Goal: Information Seeking & Learning: Understand process/instructions

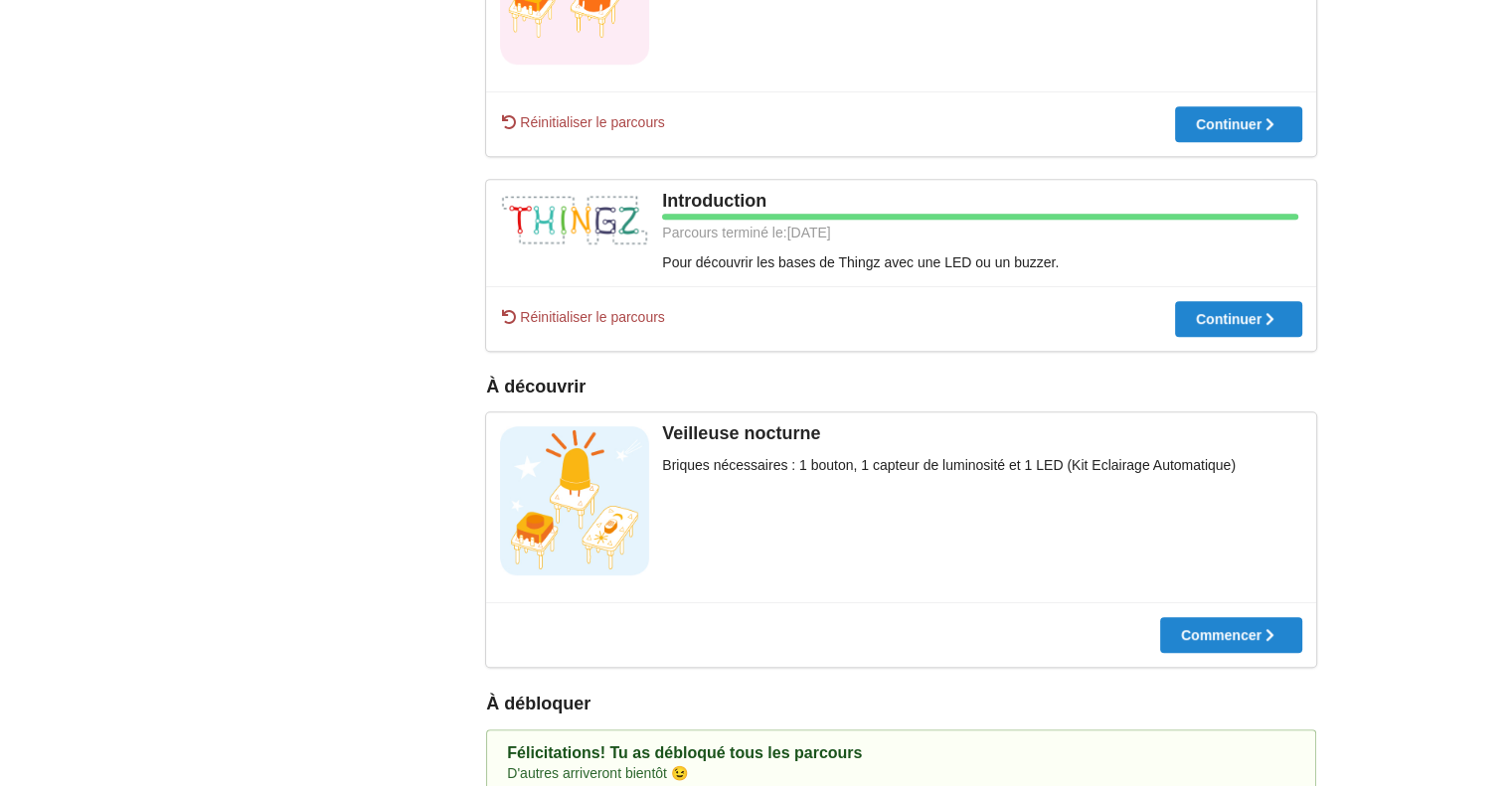
scroll to position [1047, 0]
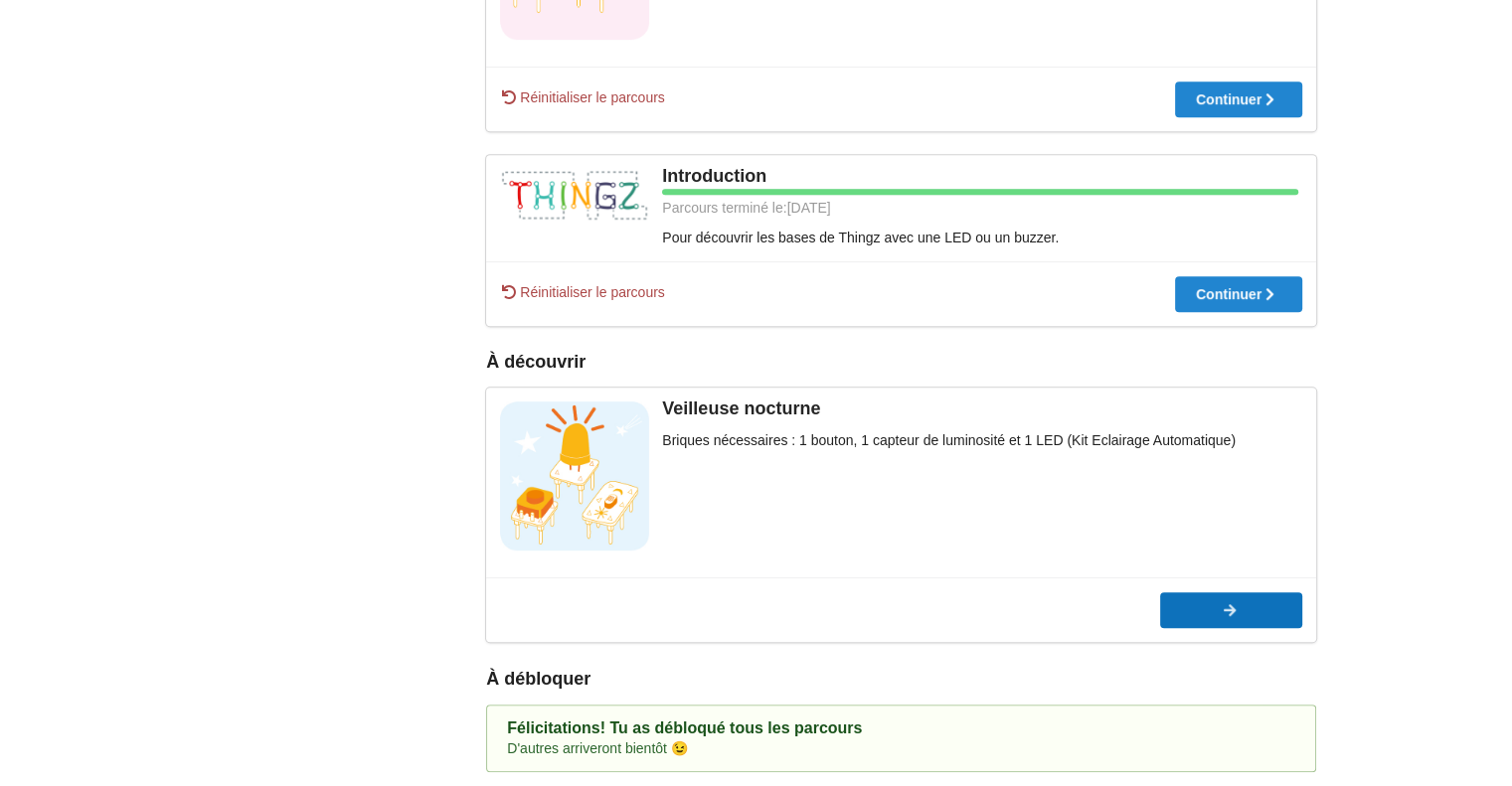
click at [1238, 609] on div at bounding box center [1231, 610] width 142 height 14
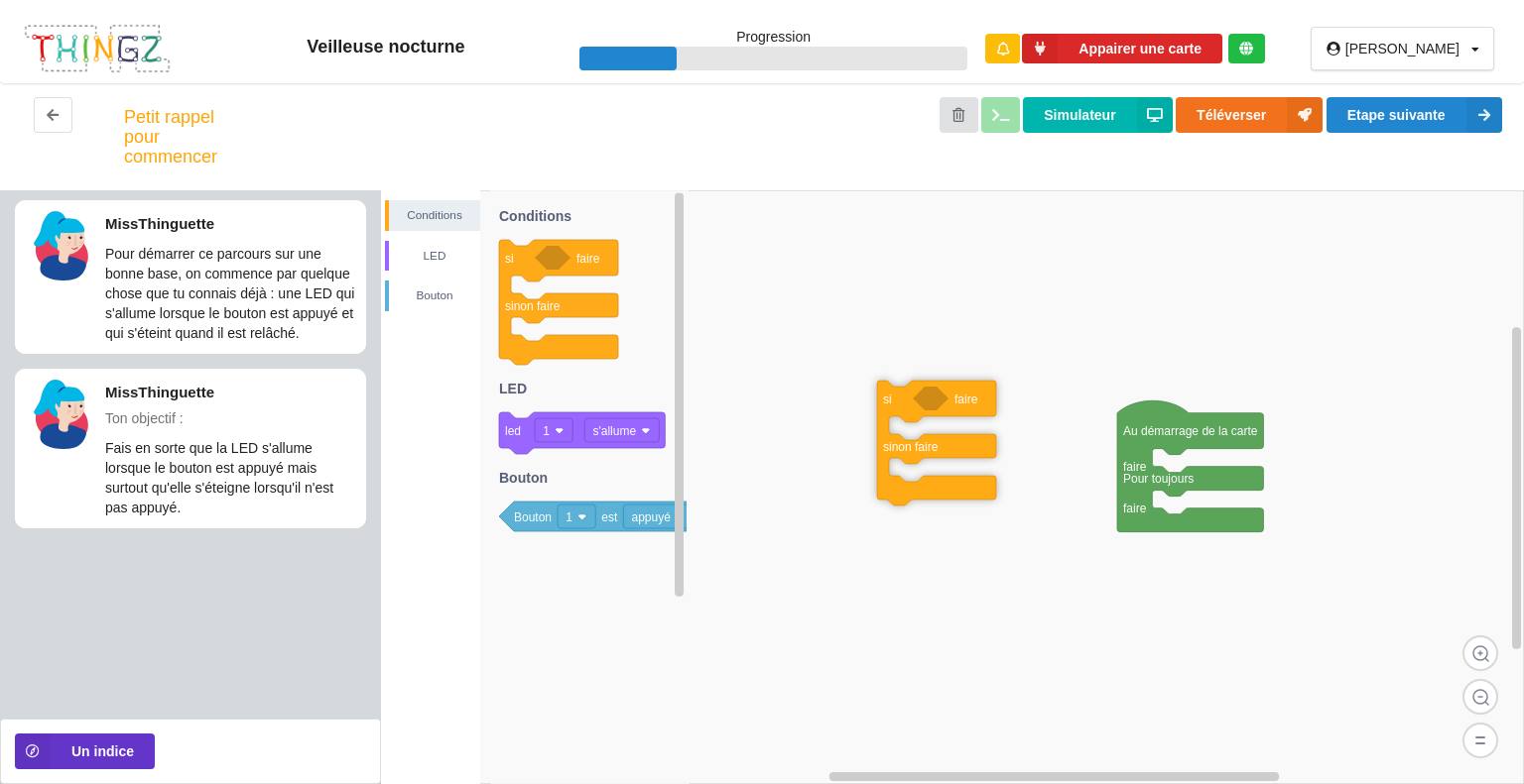
drag, startPoint x: 520, startPoint y: 301, endPoint x: 894, endPoint y: 439, distance: 398.6
click at [894, 439] on div "Conditions LED [PERSON_NAME] Au démarrage de la carte faire Pour toujours faire…" at bounding box center [952, 487] width 1143 height 594
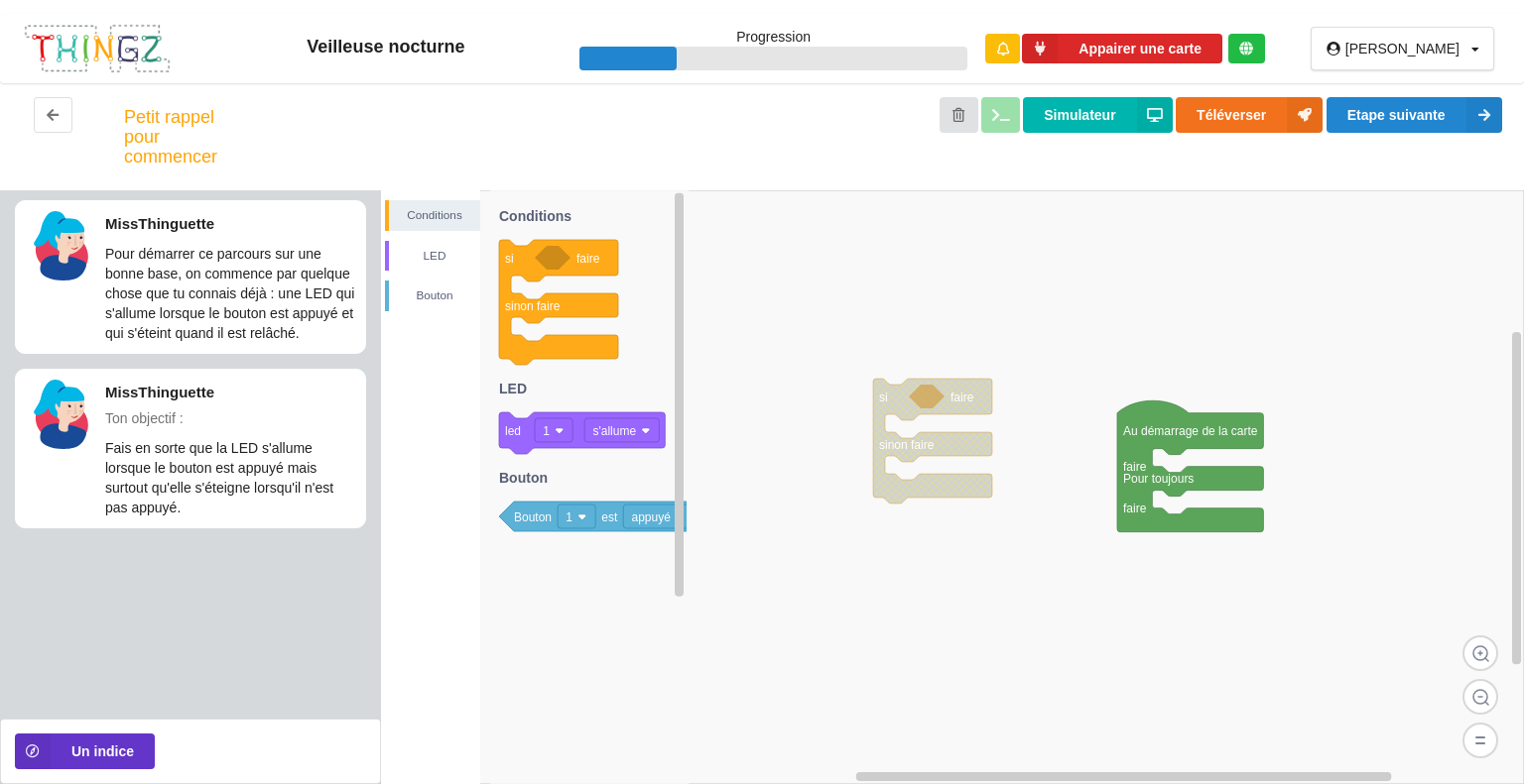
click at [953, 300] on rect at bounding box center [952, 487] width 1143 height 594
click at [541, 523] on text "Bouton" at bounding box center [533, 518] width 38 height 14
drag, startPoint x: 554, startPoint y: 522, endPoint x: 1001, endPoint y: 334, distance: 484.9
click at [1001, 334] on div "Conditions LED [PERSON_NAME] Au démarrage de la carte faire Pour toujours faire…" at bounding box center [952, 487] width 1143 height 594
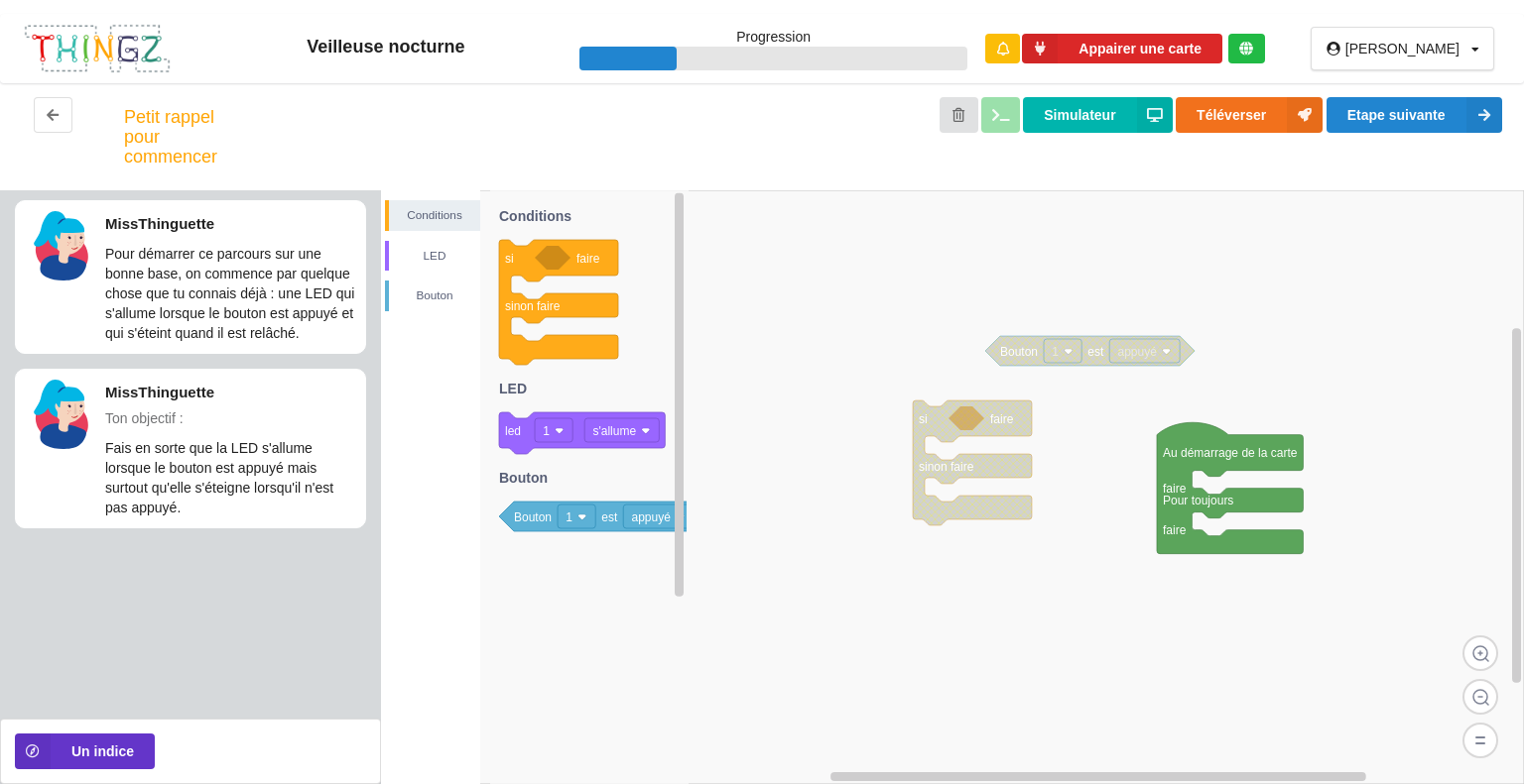
drag, startPoint x: 886, startPoint y: 415, endPoint x: 921, endPoint y: 435, distance: 40.3
click at [921, 435] on g at bounding box center [952, 487] width 1143 height 594
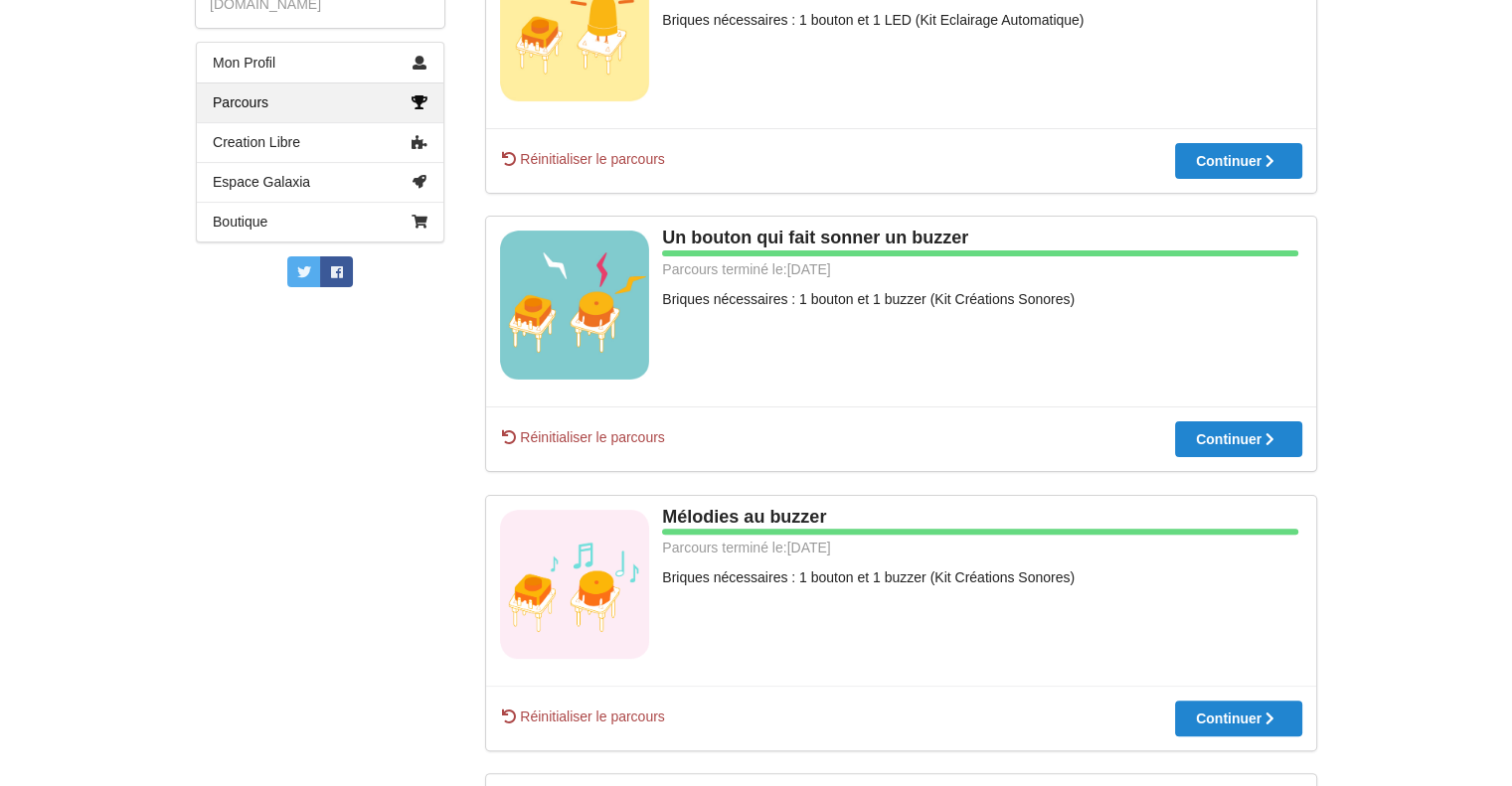
scroll to position [431, 0]
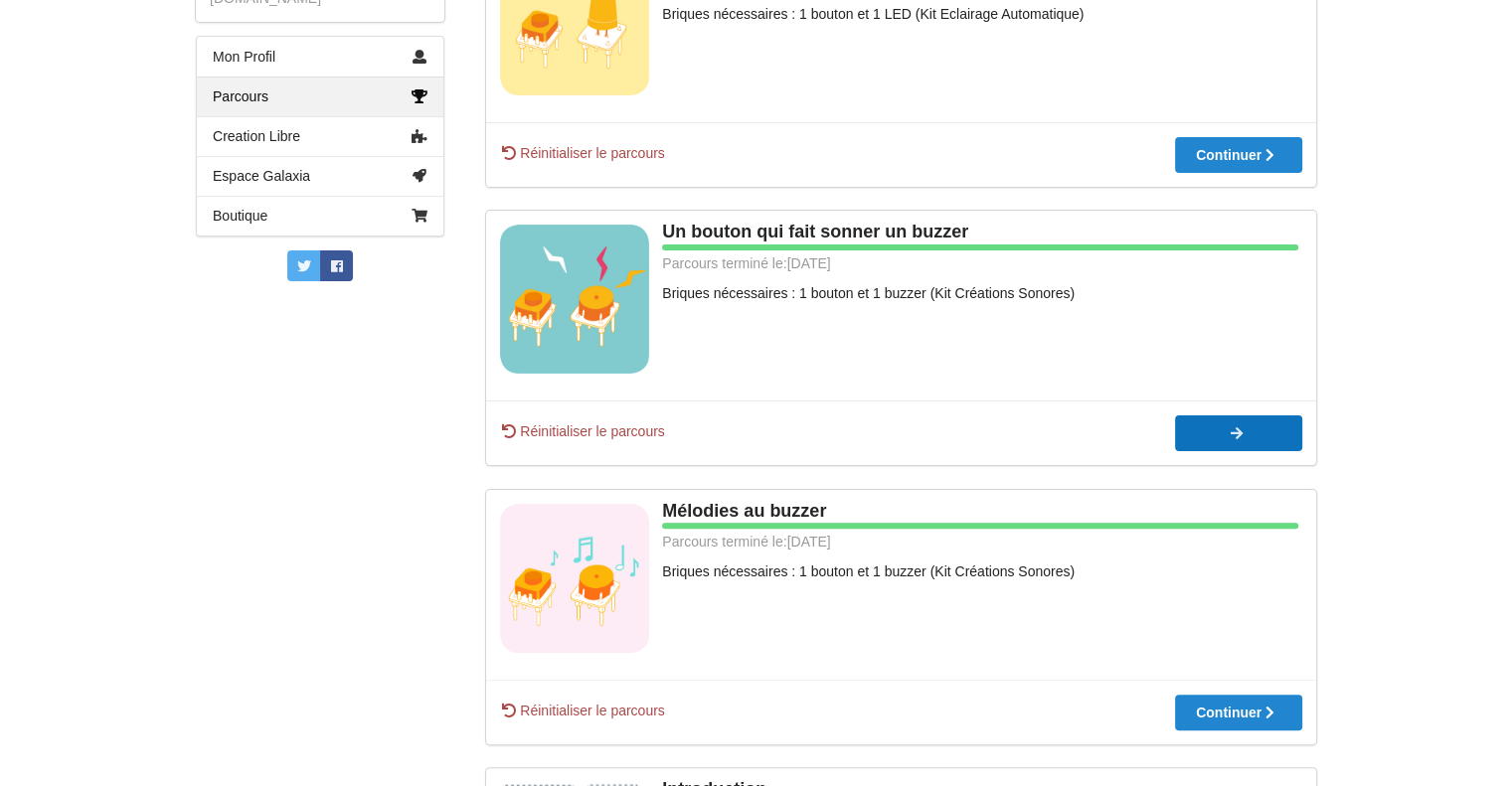
click at [1213, 435] on div at bounding box center [1238, 433] width 127 height 14
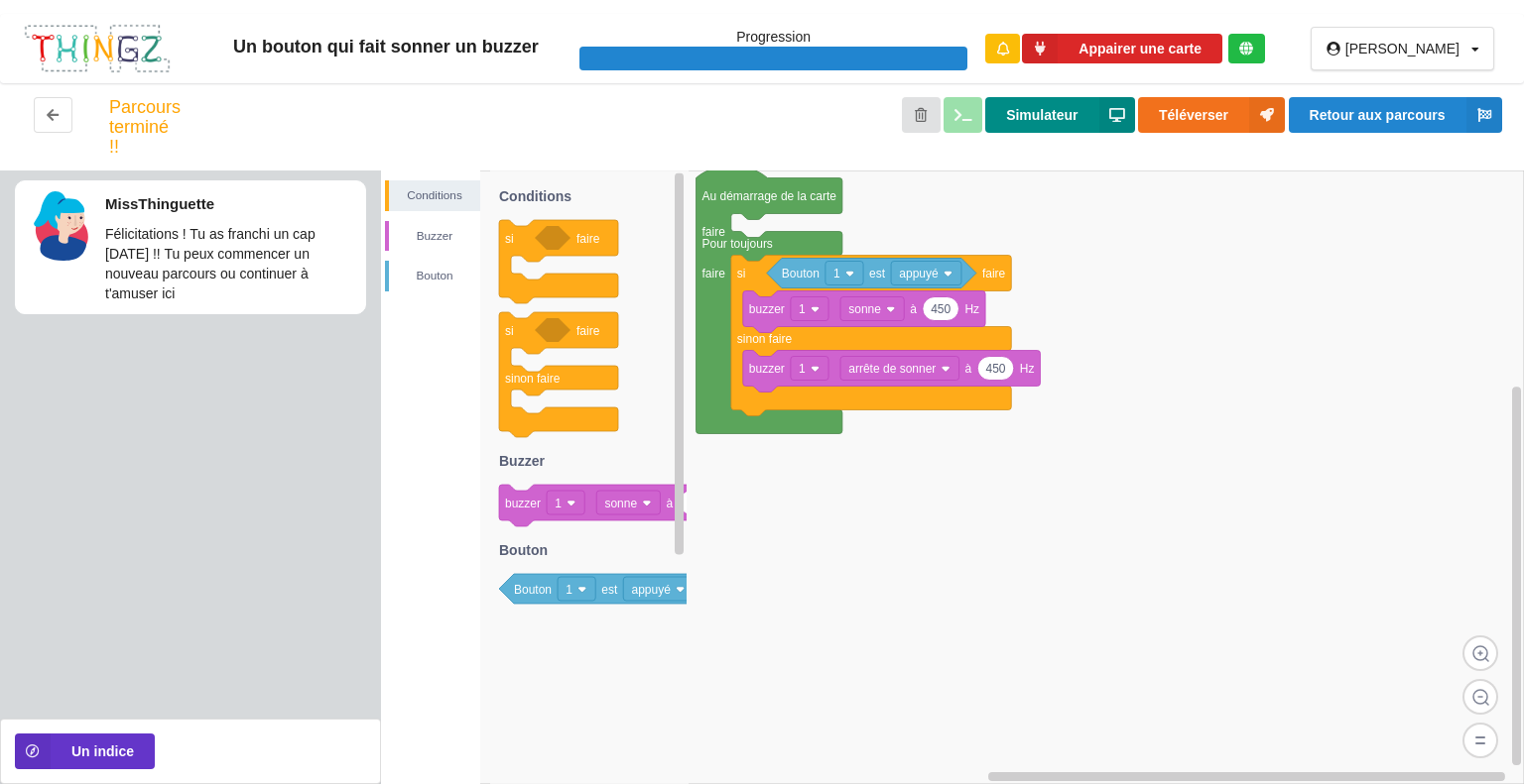
click at [1039, 126] on button "Simulateur" at bounding box center [1060, 116] width 149 height 36
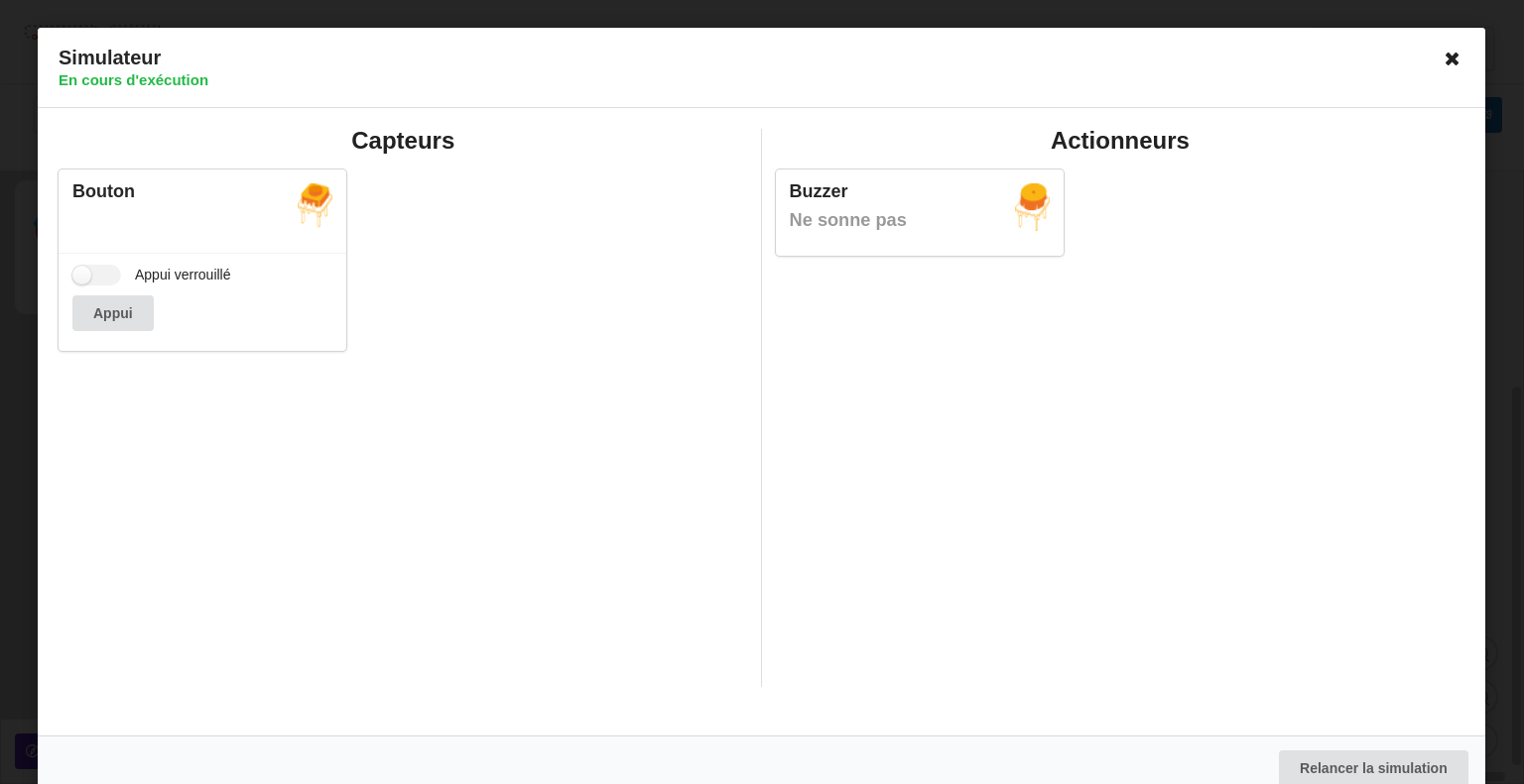
click at [1440, 61] on icon at bounding box center [1453, 59] width 32 height 32
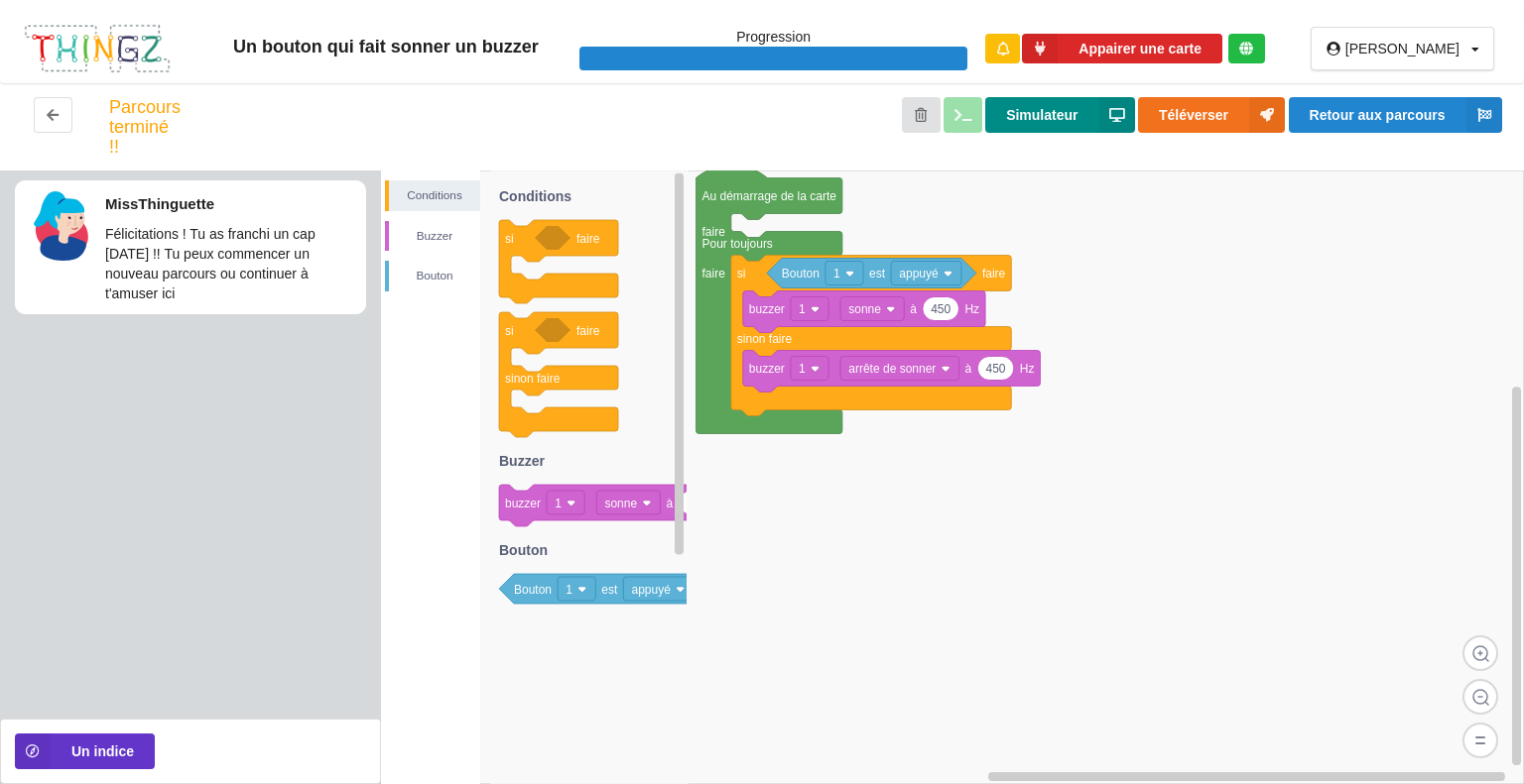
click at [1083, 118] on button "Simulateur" at bounding box center [1060, 116] width 149 height 36
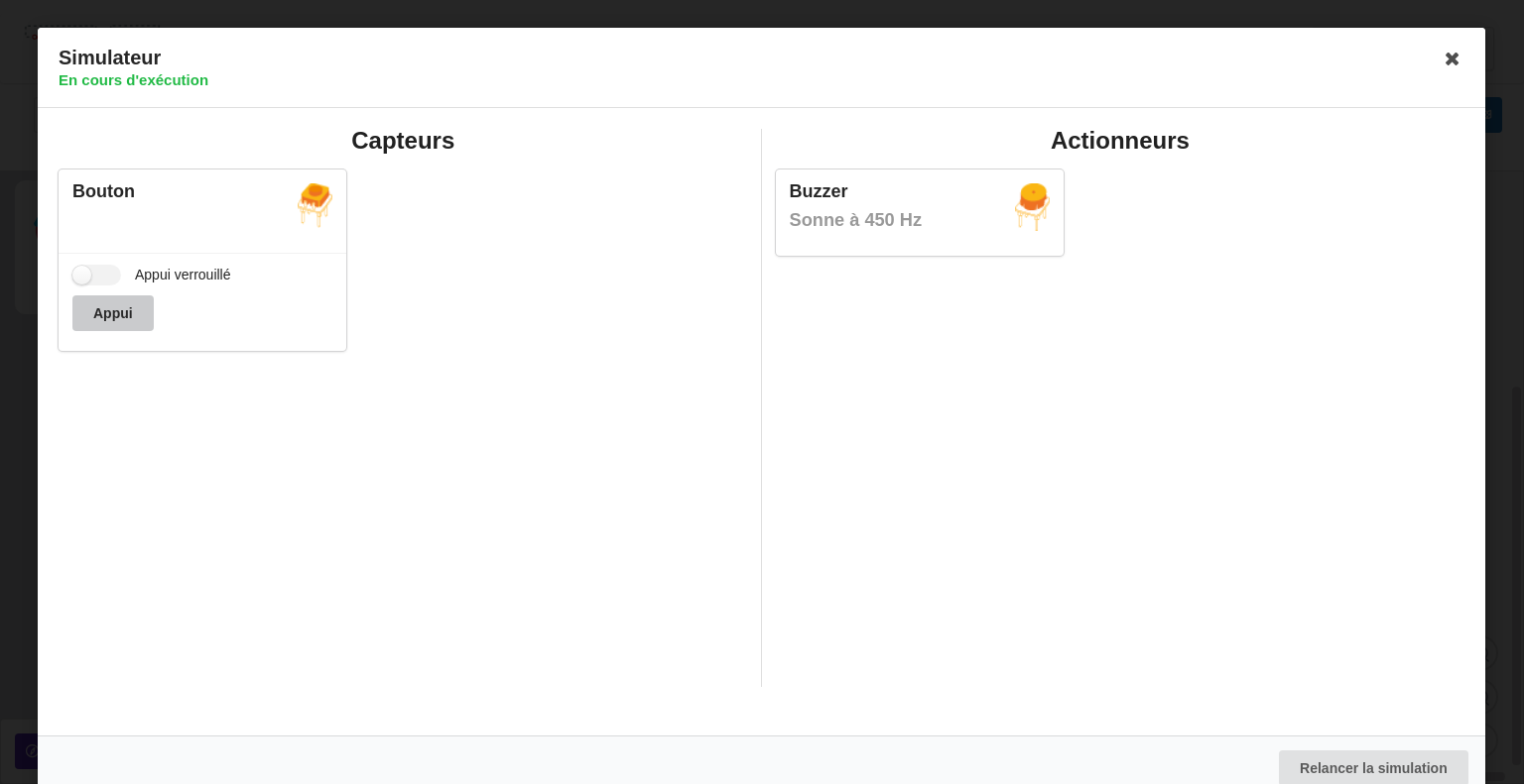
click at [113, 323] on button "Appui" at bounding box center [114, 314] width 82 height 36
click at [85, 269] on label "Appui verrouillé" at bounding box center [152, 275] width 158 height 21
click at [85, 269] on input "Appui verrouillé" at bounding box center [97, 275] width 49 height 21
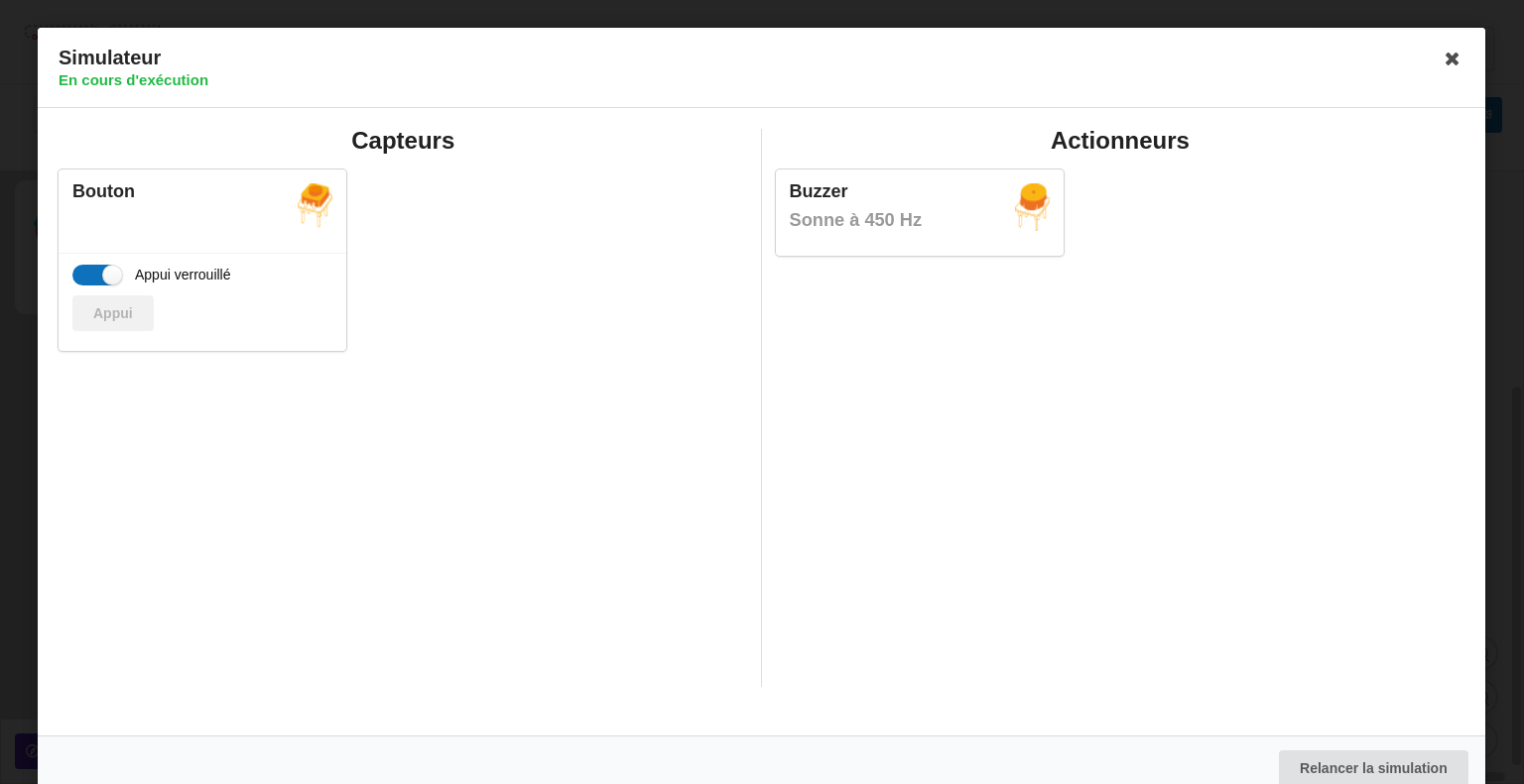
click at [85, 269] on label "Appui verrouillé" at bounding box center [152, 275] width 158 height 21
click at [85, 269] on input "Appui verrouillé" at bounding box center [97, 275] width 49 height 21
checkbox input "false"
click at [1447, 49] on icon at bounding box center [1453, 59] width 32 height 32
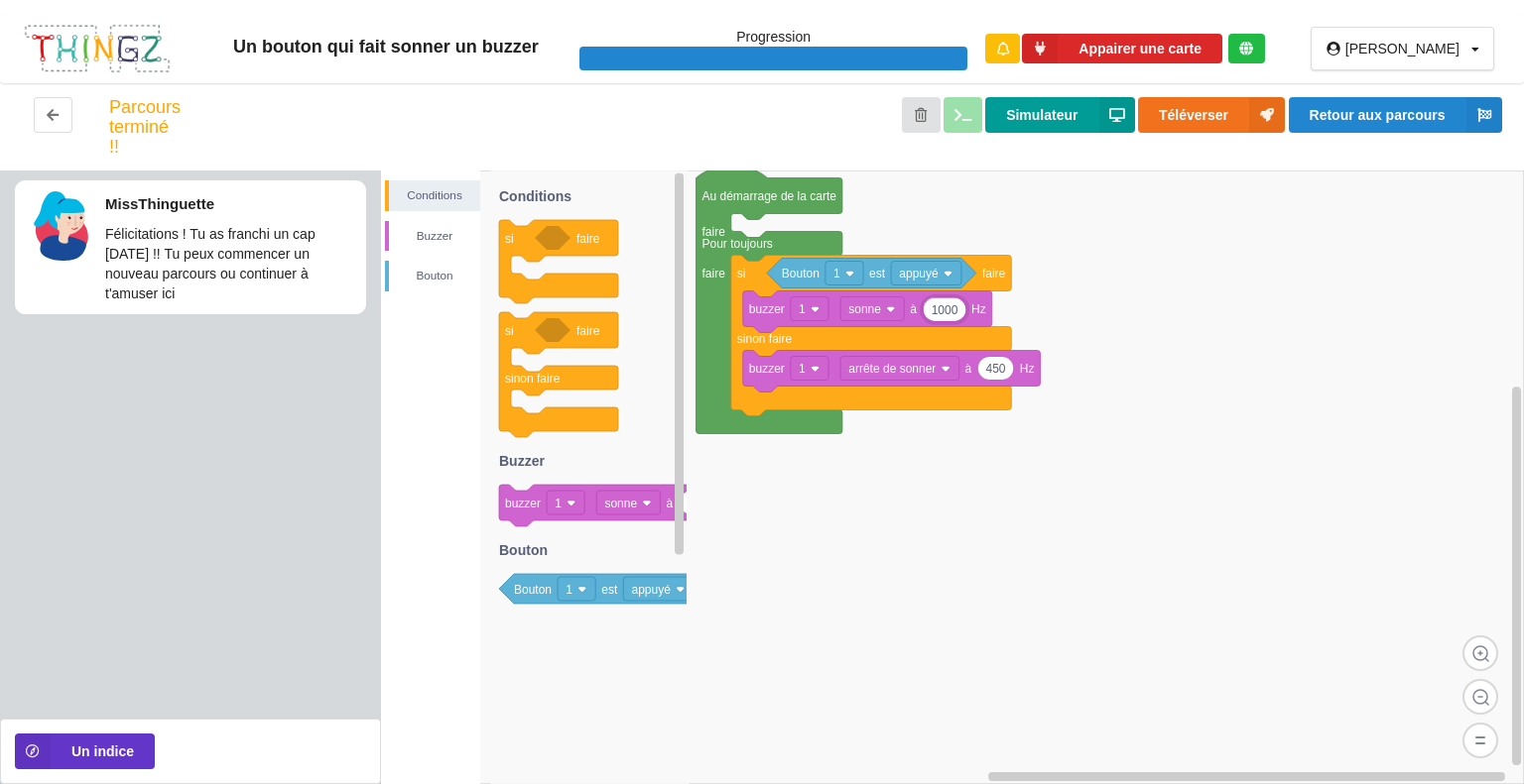
type input "1000"
click at [1066, 122] on button "Simulateur" at bounding box center [1060, 116] width 149 height 36
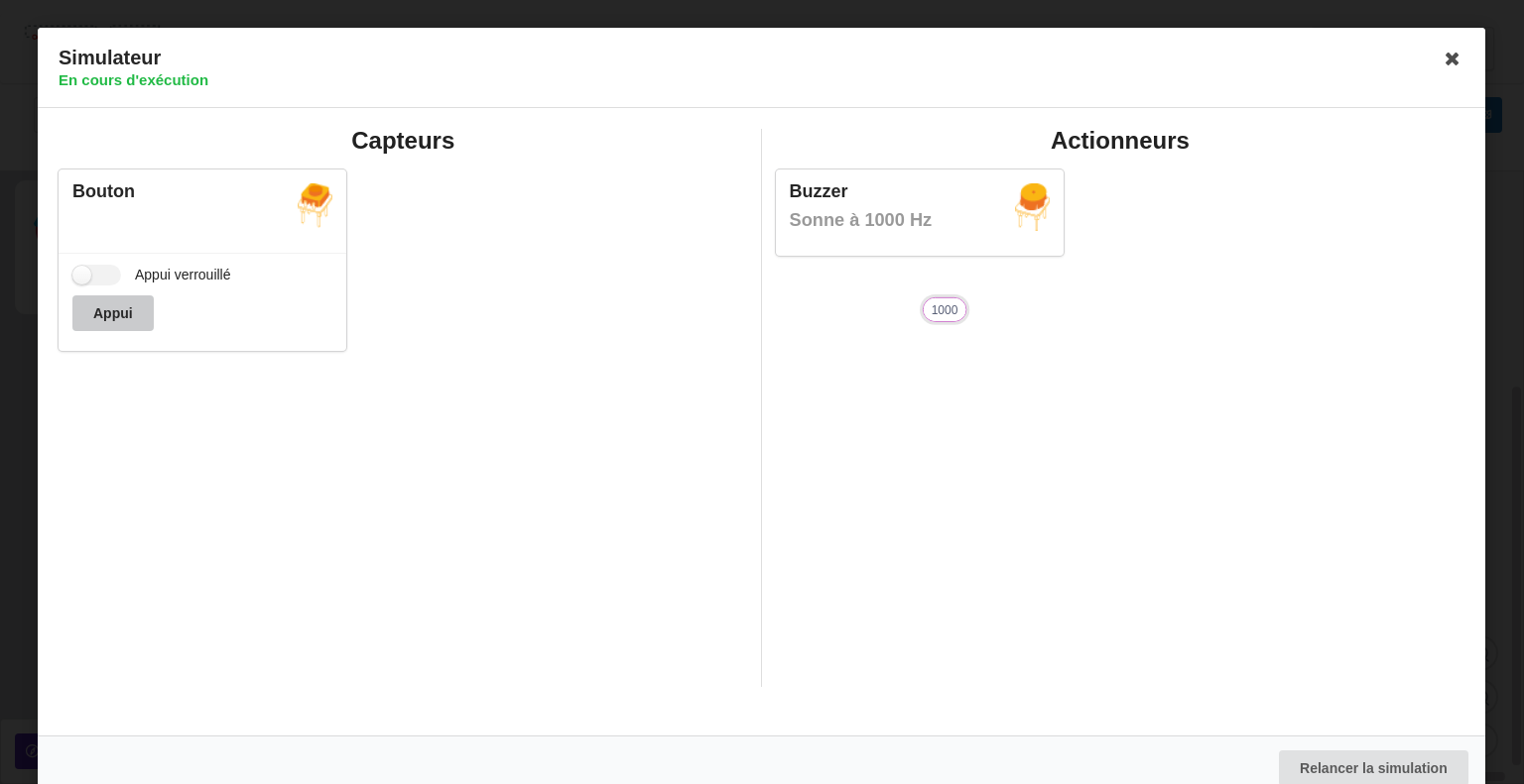
click at [132, 309] on button "Appui" at bounding box center [114, 314] width 82 height 36
click at [1448, 50] on icon at bounding box center [1453, 59] width 32 height 32
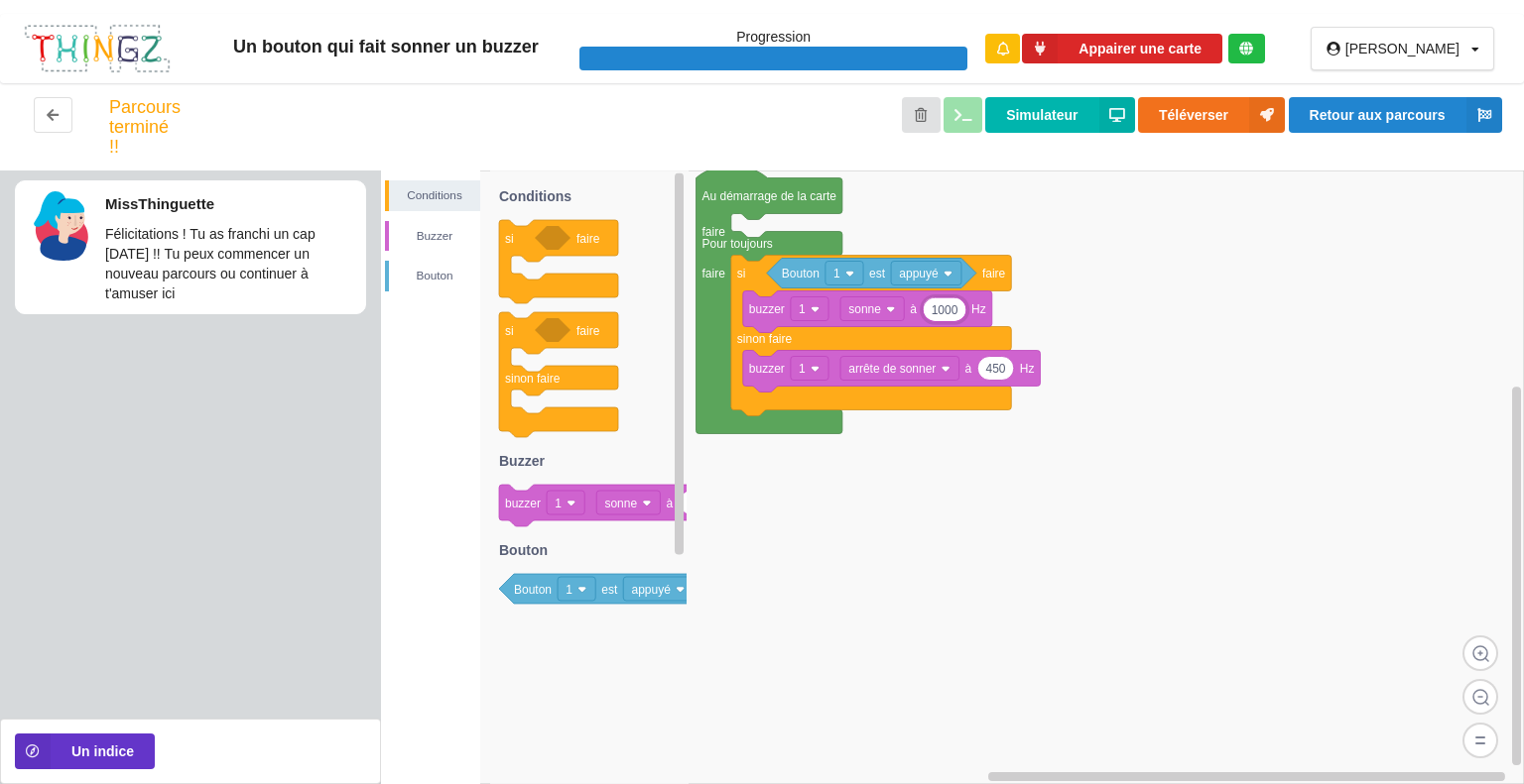
click at [959, 316] on input "1000" at bounding box center [944, 309] width 42 height 23
type input "1"
type input "2000"
click at [1047, 123] on button "Simulateur" at bounding box center [1060, 116] width 149 height 36
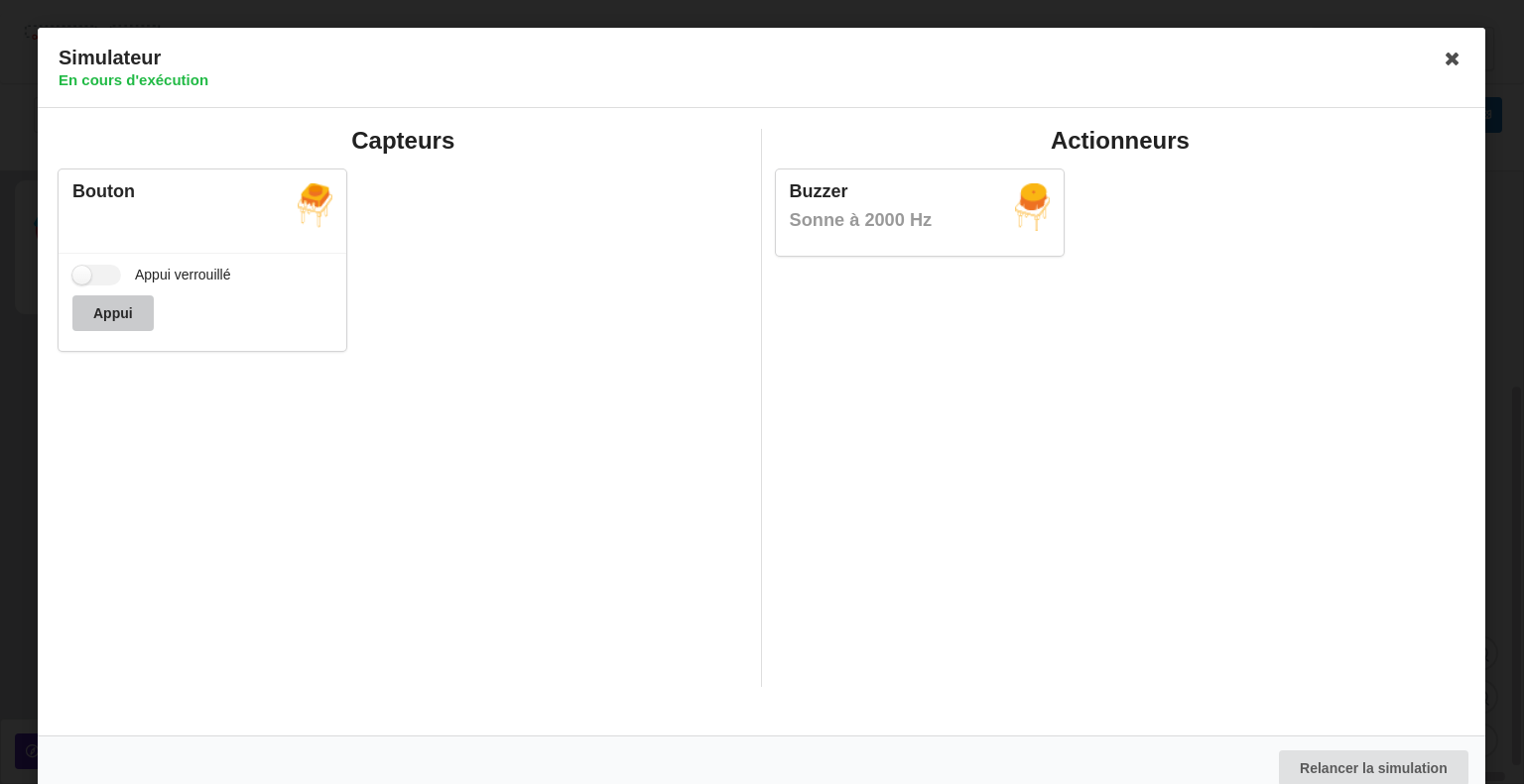
click at [123, 317] on button "Appui" at bounding box center [114, 314] width 82 height 36
click at [1452, 67] on icon at bounding box center [1453, 59] width 32 height 32
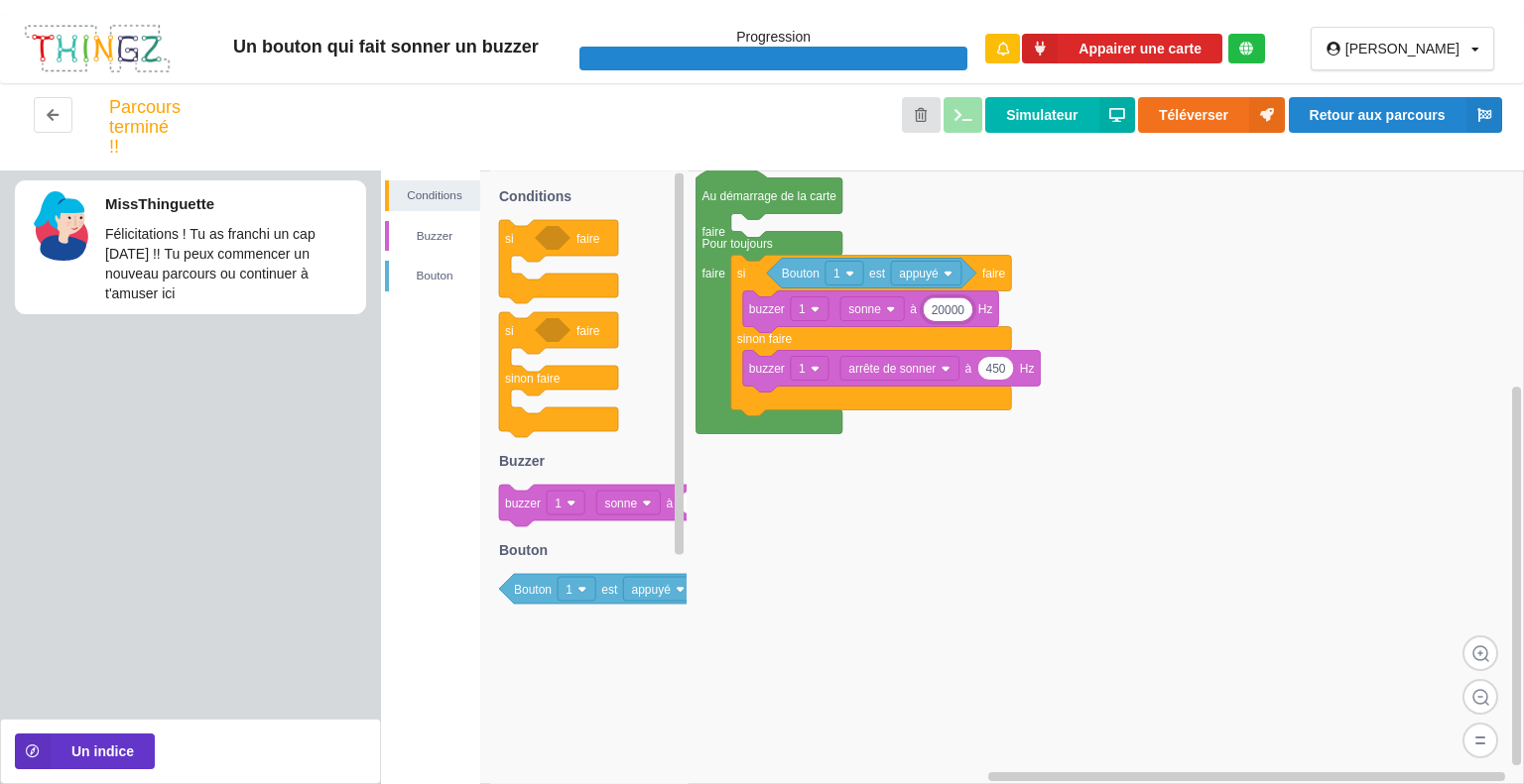
type input "20000"
click at [1035, 125] on button "Simulateur" at bounding box center [1060, 116] width 149 height 36
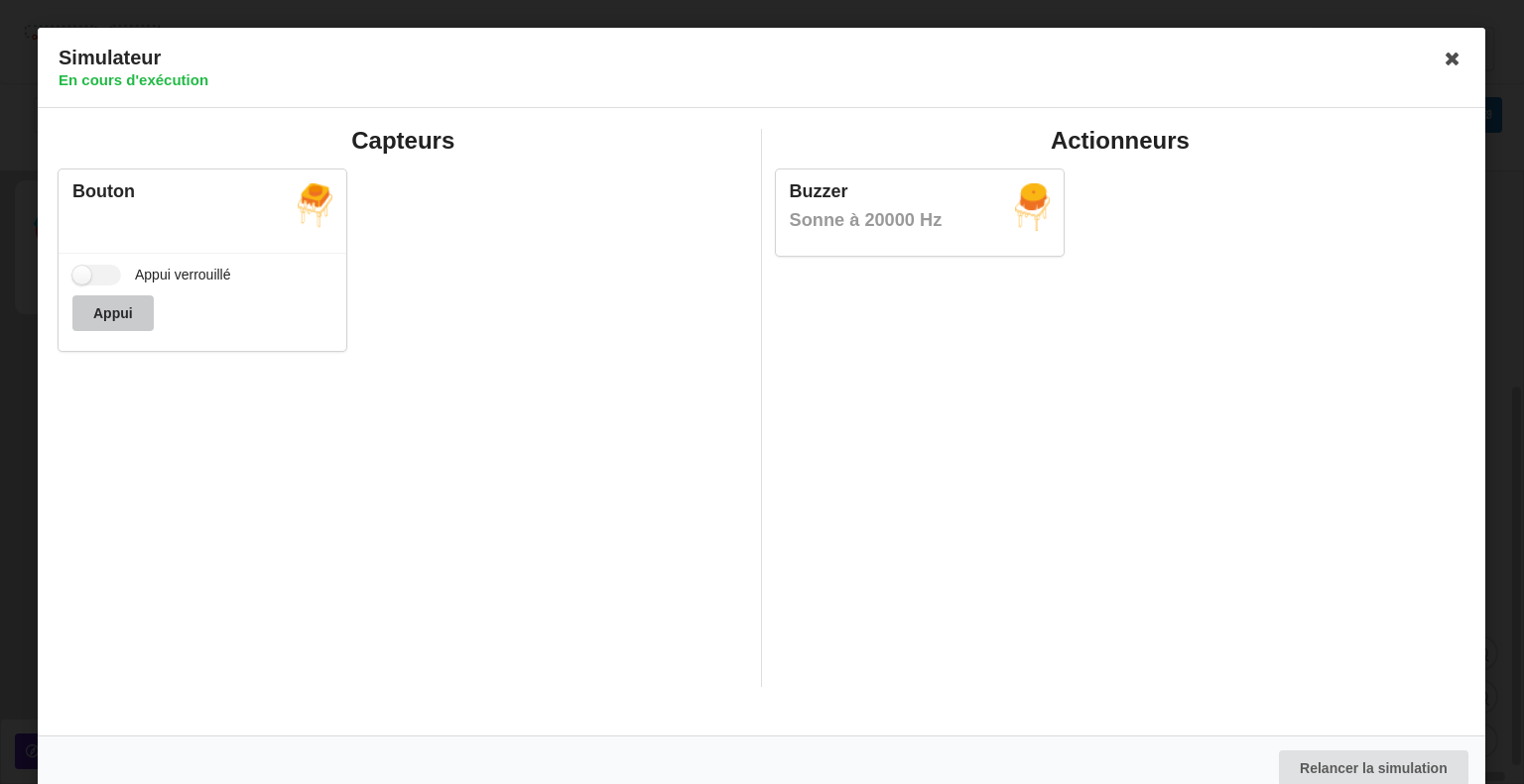
click at [135, 306] on button "Appui" at bounding box center [114, 314] width 82 height 36
click at [105, 273] on label "Appui verrouillé" at bounding box center [152, 275] width 158 height 21
click at [105, 273] on input "Appui verrouillé" at bounding box center [97, 275] width 49 height 21
checkbox input "true"
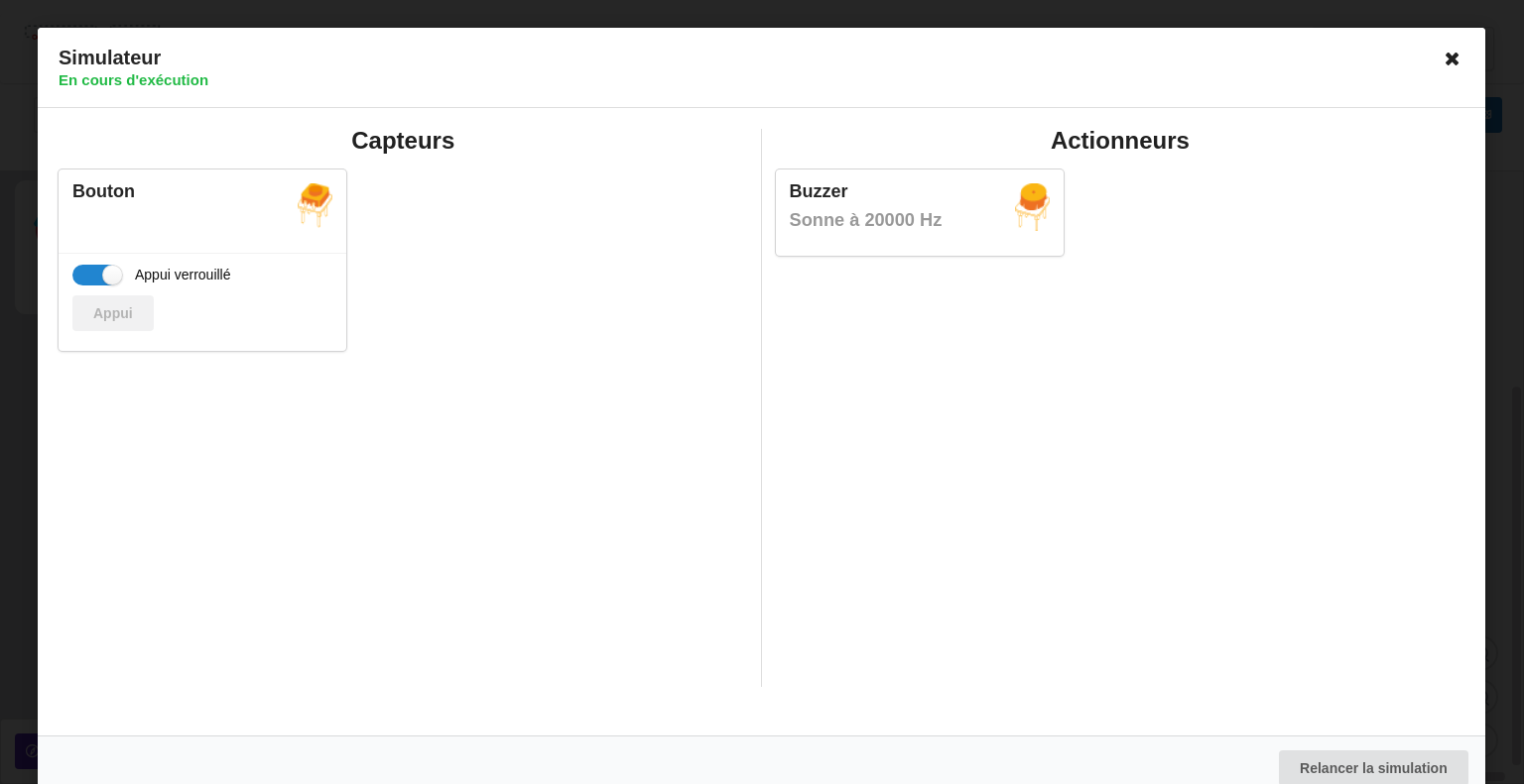
click at [1456, 58] on icon at bounding box center [1453, 59] width 32 height 32
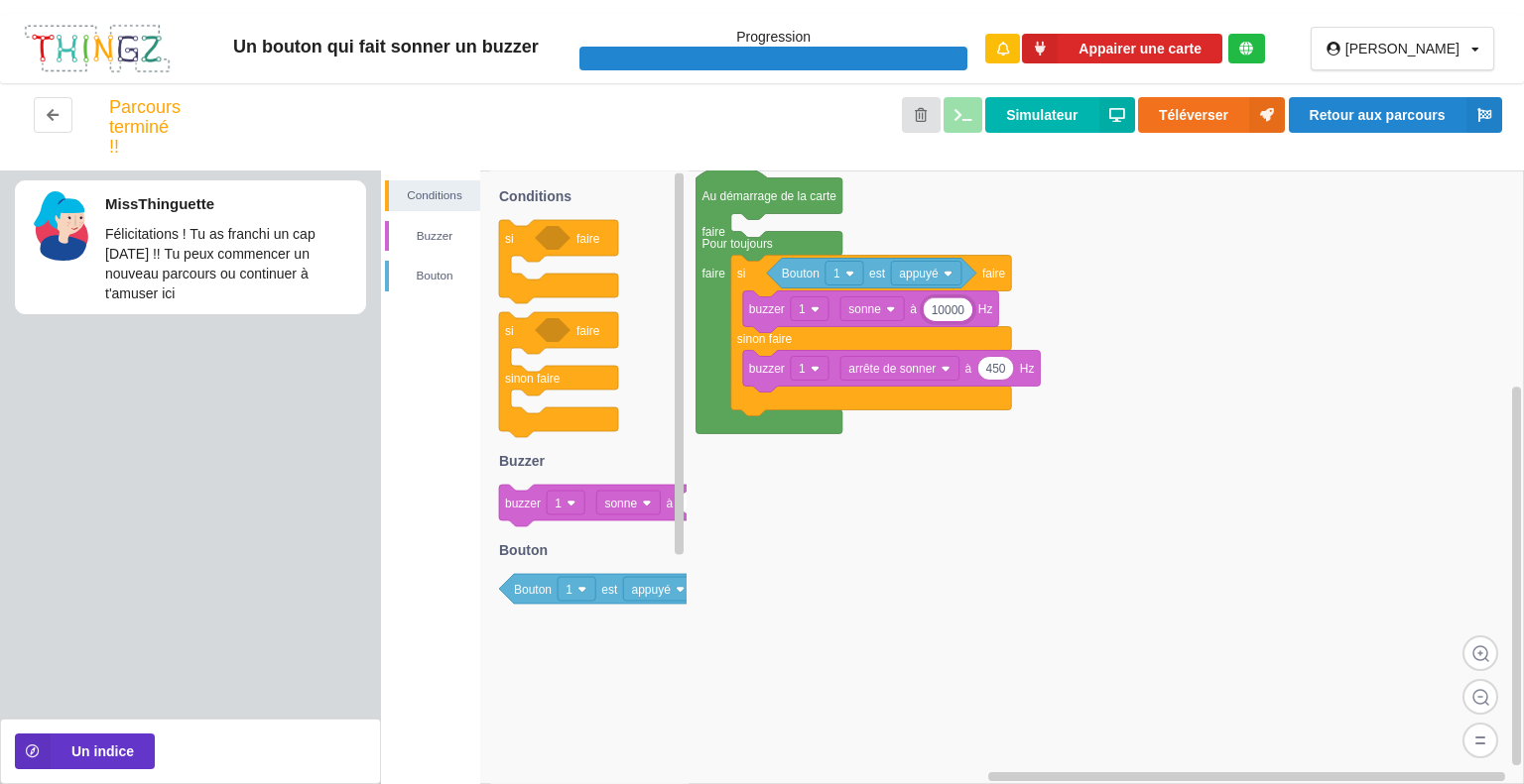
type input "10000"
drag, startPoint x: 1036, startPoint y: 145, endPoint x: 1040, endPoint y: 121, distance: 24.3
click at [1040, 121] on div "Simulateur Téléverser Retour aux parcours" at bounding box center [854, 128] width 1329 height 60
click at [1040, 121] on button "Simulateur" at bounding box center [1060, 116] width 149 height 36
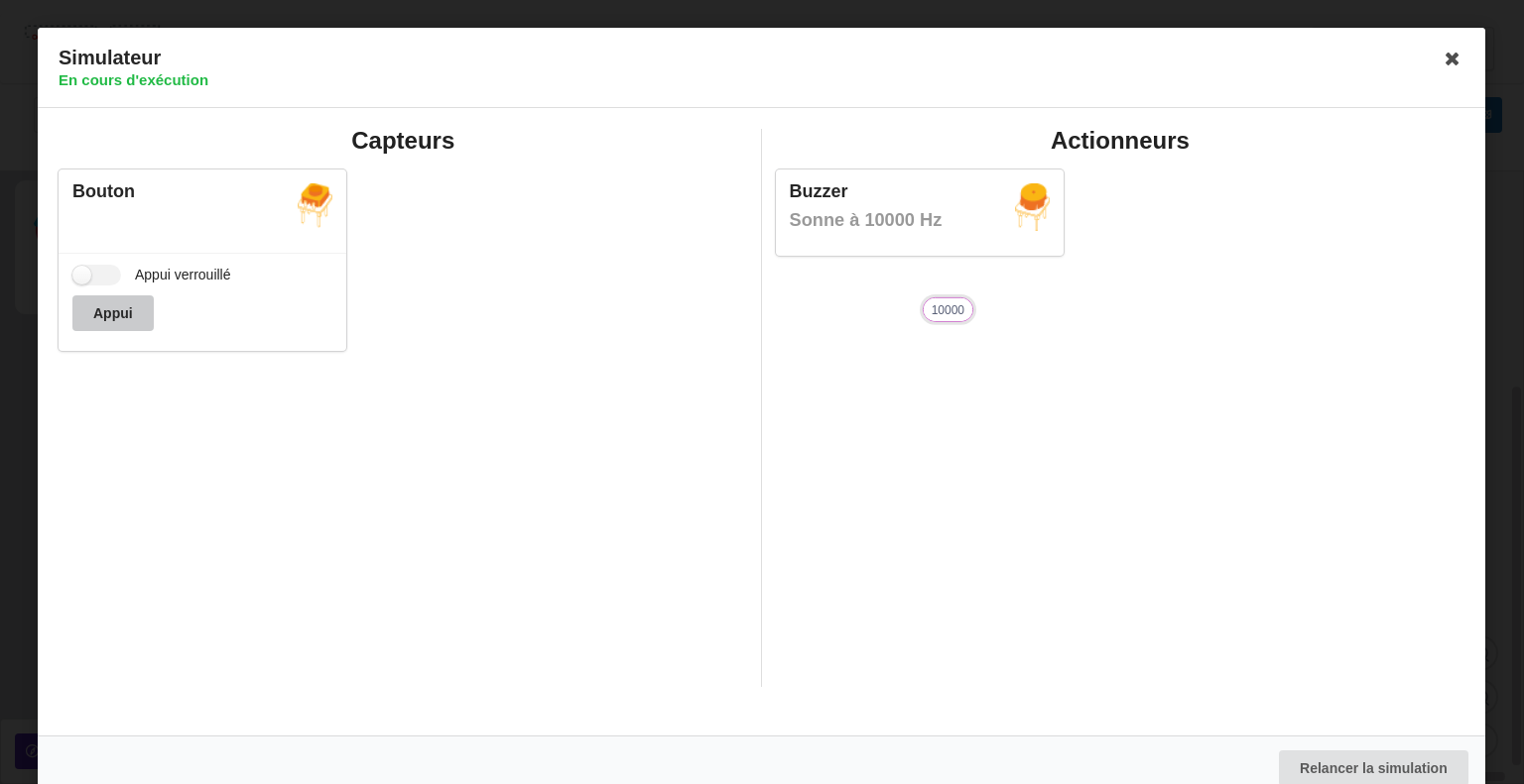
click at [95, 312] on button "Appui" at bounding box center [114, 314] width 82 height 36
click at [96, 272] on label "Appui verrouillé" at bounding box center [152, 275] width 158 height 21
click at [96, 272] on input "Appui verrouillé" at bounding box center [97, 275] width 49 height 21
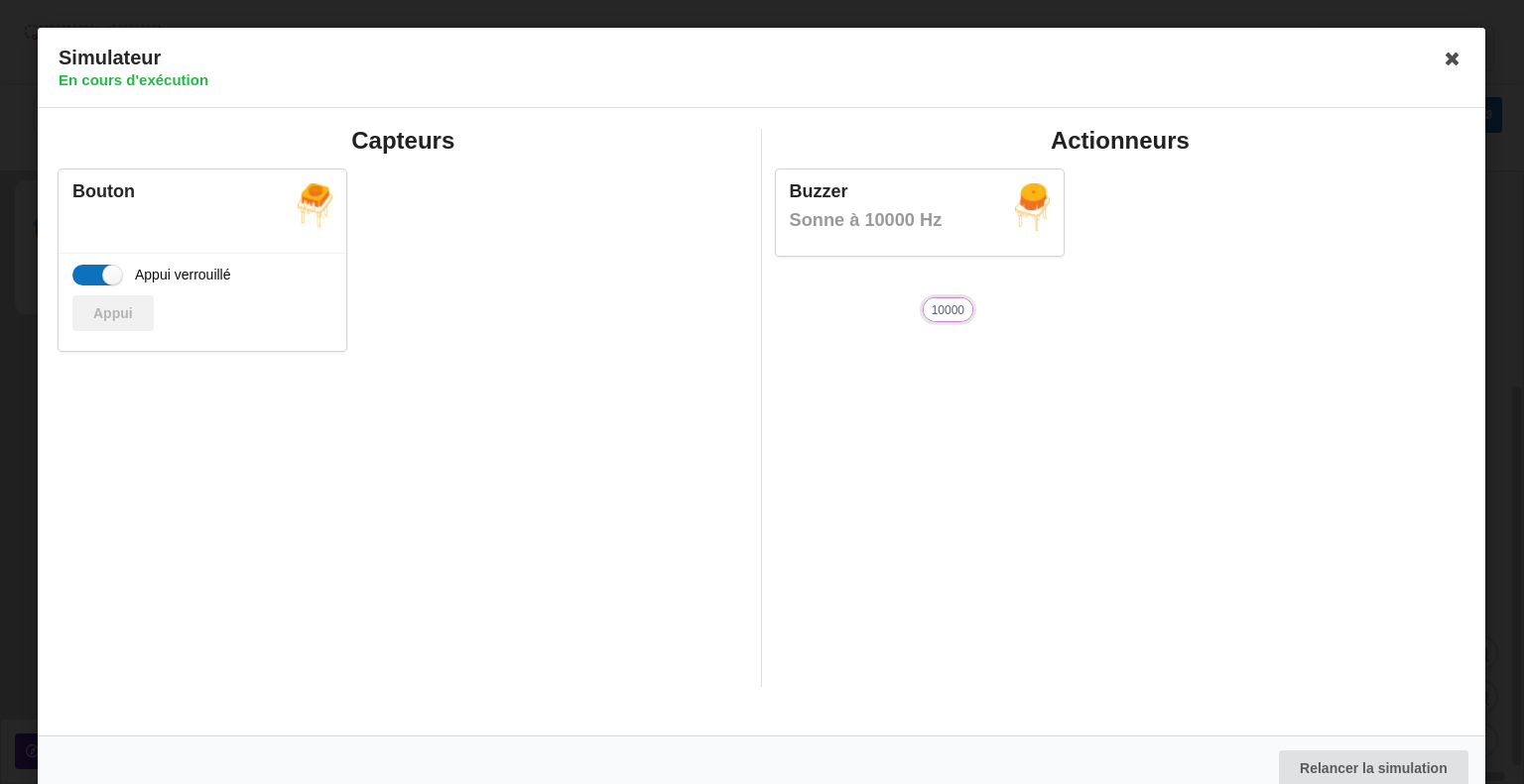
click at [96, 272] on label "Appui verrouillé" at bounding box center [152, 275] width 158 height 21
click at [96, 272] on input "Appui verrouillé" at bounding box center [97, 275] width 49 height 21
click at [90, 283] on label "Appui verrouillé" at bounding box center [152, 275] width 158 height 21
click at [90, 283] on input "Appui verrouillé" at bounding box center [97, 275] width 49 height 21
click at [90, 283] on label "Appui verrouillé" at bounding box center [152, 275] width 158 height 21
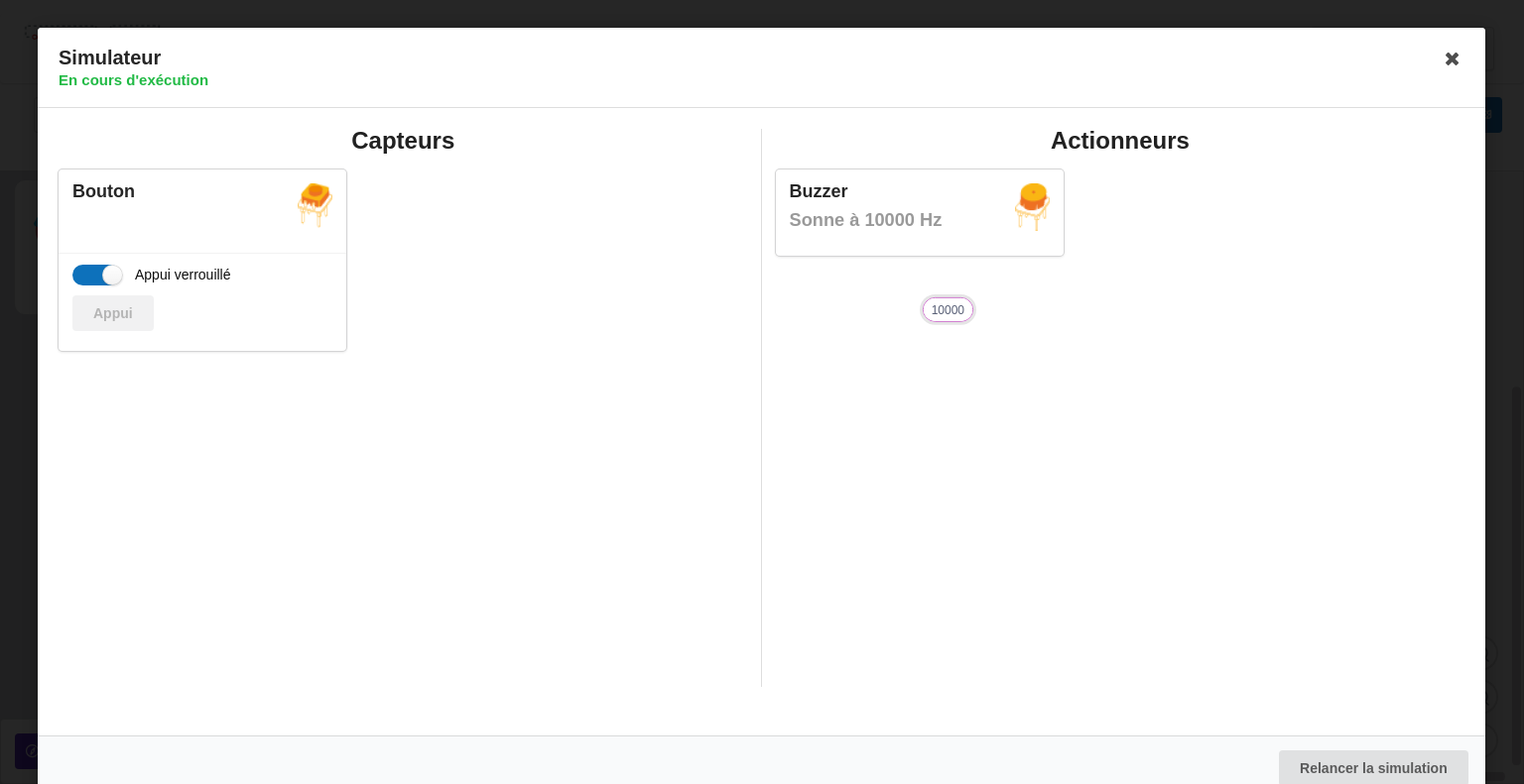
click at [90, 283] on input "Appui verrouillé" at bounding box center [97, 275] width 49 height 21
checkbox input "false"
click at [1444, 60] on icon at bounding box center [1453, 59] width 32 height 32
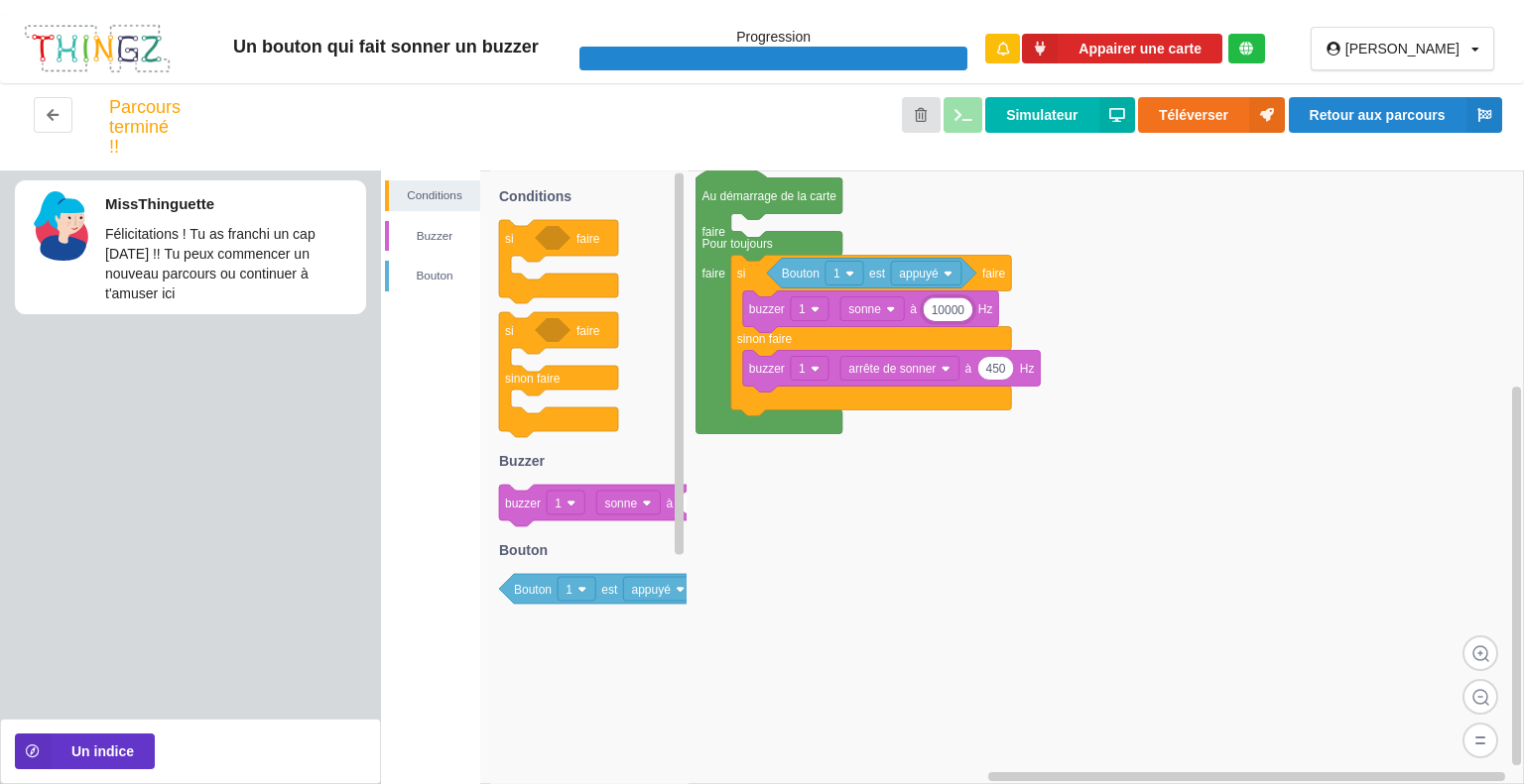
click at [962, 313] on input "10000" at bounding box center [947, 309] width 49 height 23
type input "15000"
click at [1038, 125] on button "Simulateur" at bounding box center [1060, 116] width 149 height 36
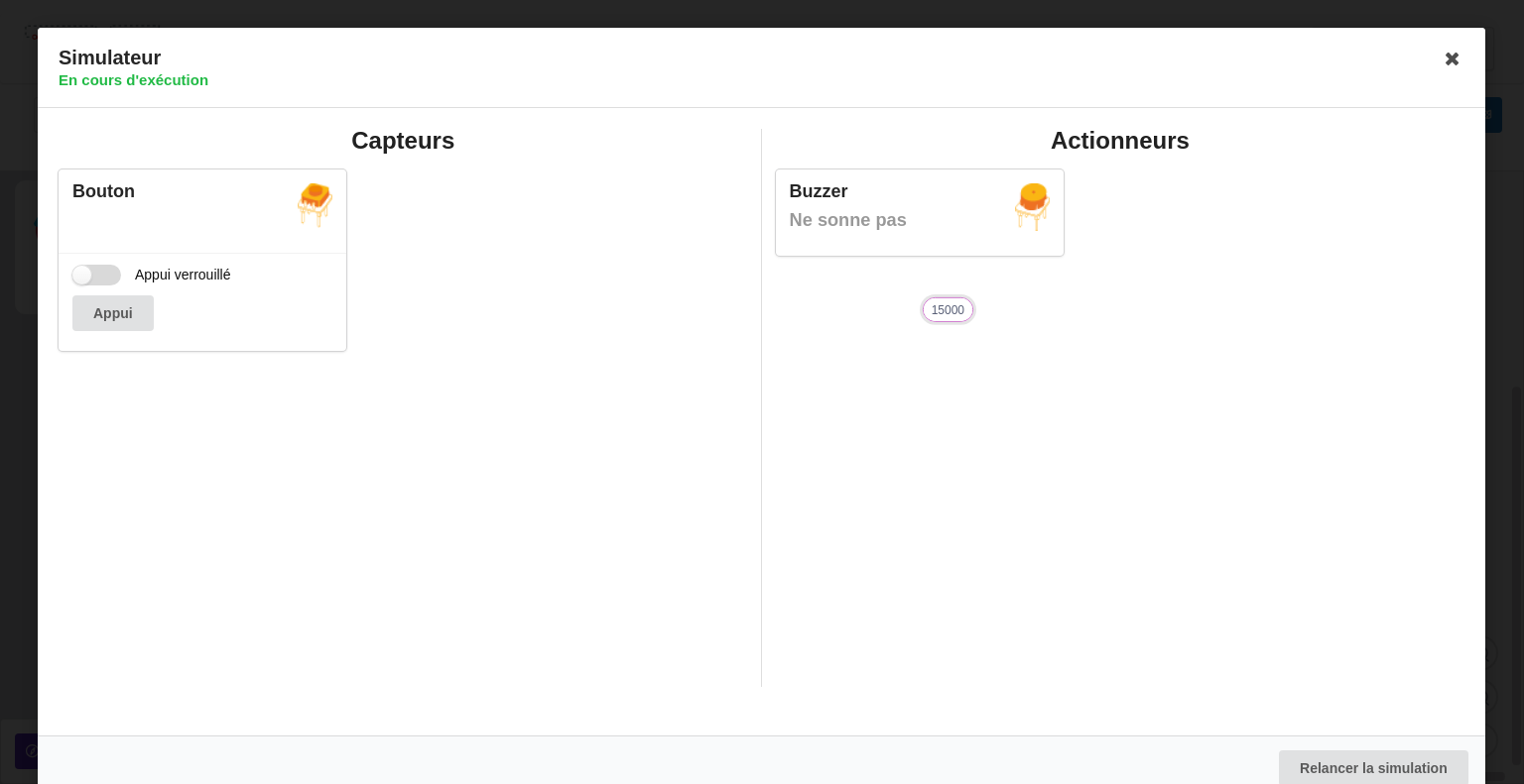
click at [91, 284] on label "Appui verrouillé" at bounding box center [152, 275] width 158 height 21
click at [91, 284] on input "Appui verrouillé" at bounding box center [97, 275] width 49 height 21
click at [91, 284] on label "Appui verrouillé" at bounding box center [152, 275] width 158 height 21
click at [91, 284] on input "Appui verrouillé" at bounding box center [97, 275] width 49 height 21
click at [91, 284] on label "Appui verrouillé" at bounding box center [152, 275] width 158 height 21
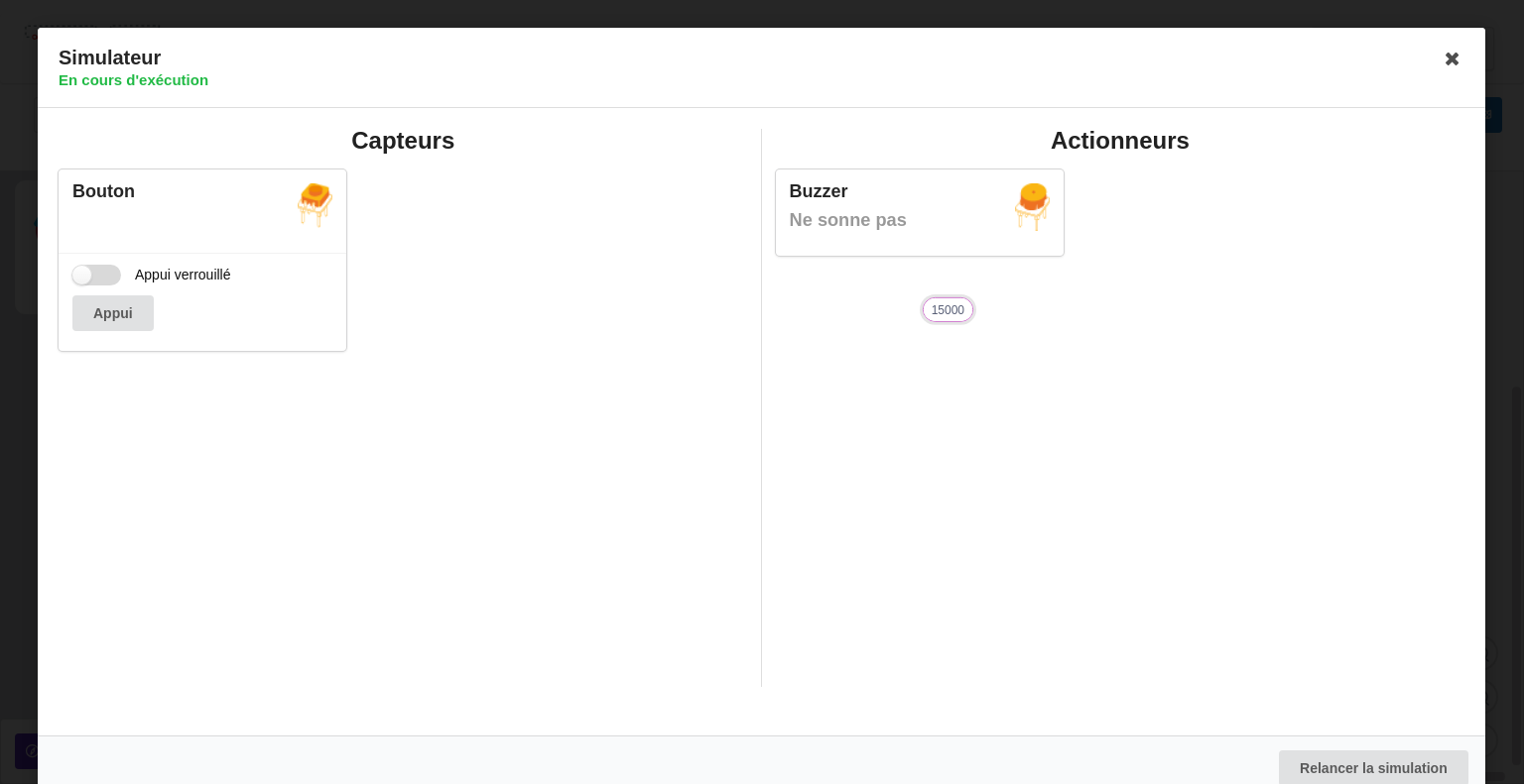
click at [91, 284] on input "Appui verrouillé" at bounding box center [97, 275] width 49 height 21
click at [91, 284] on label "Appui verrouillé" at bounding box center [152, 275] width 158 height 21
click at [91, 284] on input "Appui verrouillé" at bounding box center [97, 275] width 49 height 21
checkbox input "false"
click at [1447, 58] on icon at bounding box center [1453, 59] width 32 height 32
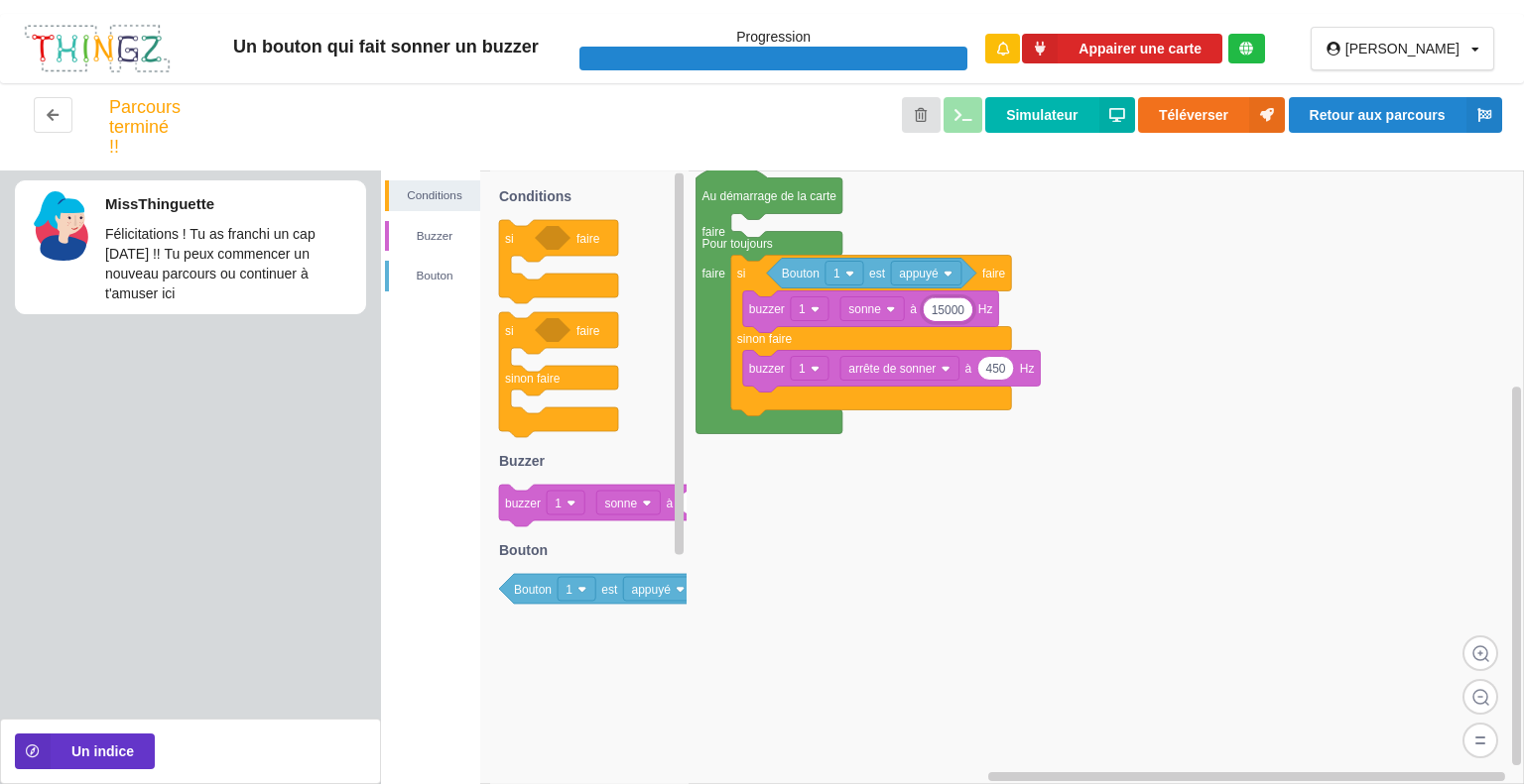
click at [964, 313] on input "15000" at bounding box center [947, 309] width 49 height 23
type input "19000"
click at [1059, 114] on button "Simulateur" at bounding box center [1060, 116] width 149 height 36
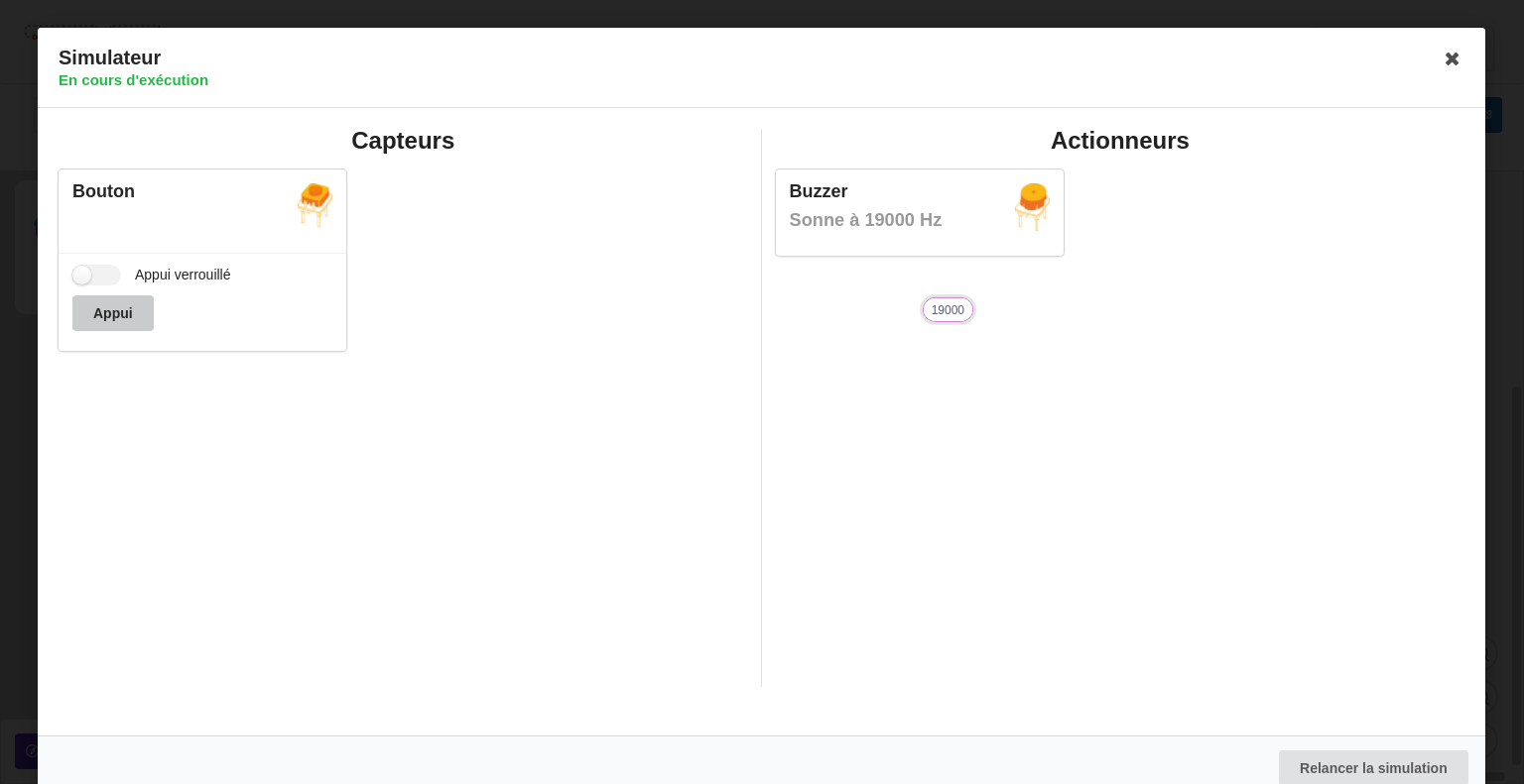
click at [106, 312] on button "Appui" at bounding box center [114, 314] width 82 height 36
click at [88, 273] on label "Appui verrouillé" at bounding box center [152, 275] width 158 height 21
click at [88, 273] on input "Appui verrouillé" at bounding box center [97, 275] width 49 height 21
click at [111, 266] on label "Appui verrouillé" at bounding box center [152, 275] width 158 height 21
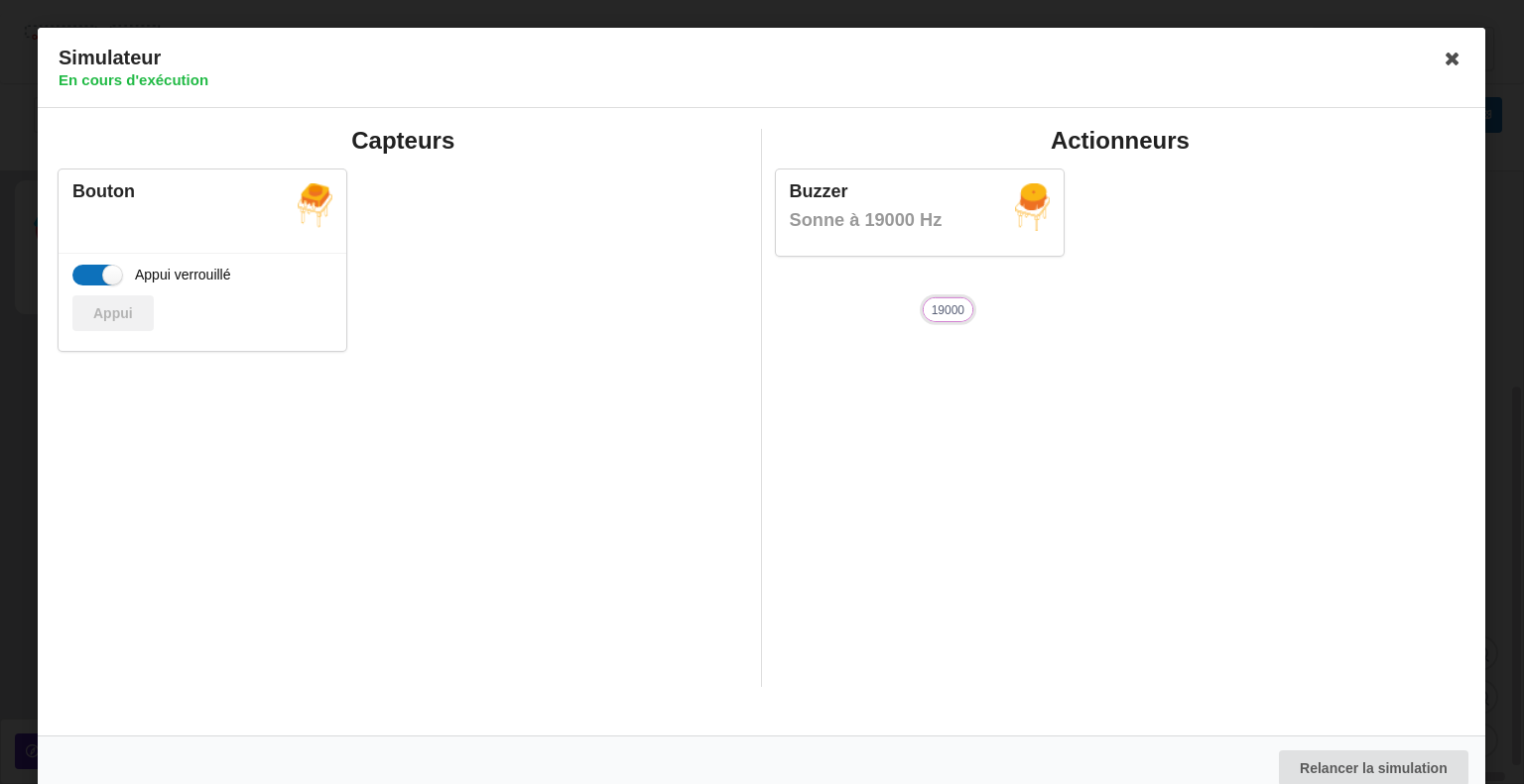
click at [111, 266] on input "Appui verrouillé" at bounding box center [97, 275] width 49 height 21
checkbox input "false"
click at [1448, 66] on icon at bounding box center [1453, 59] width 32 height 32
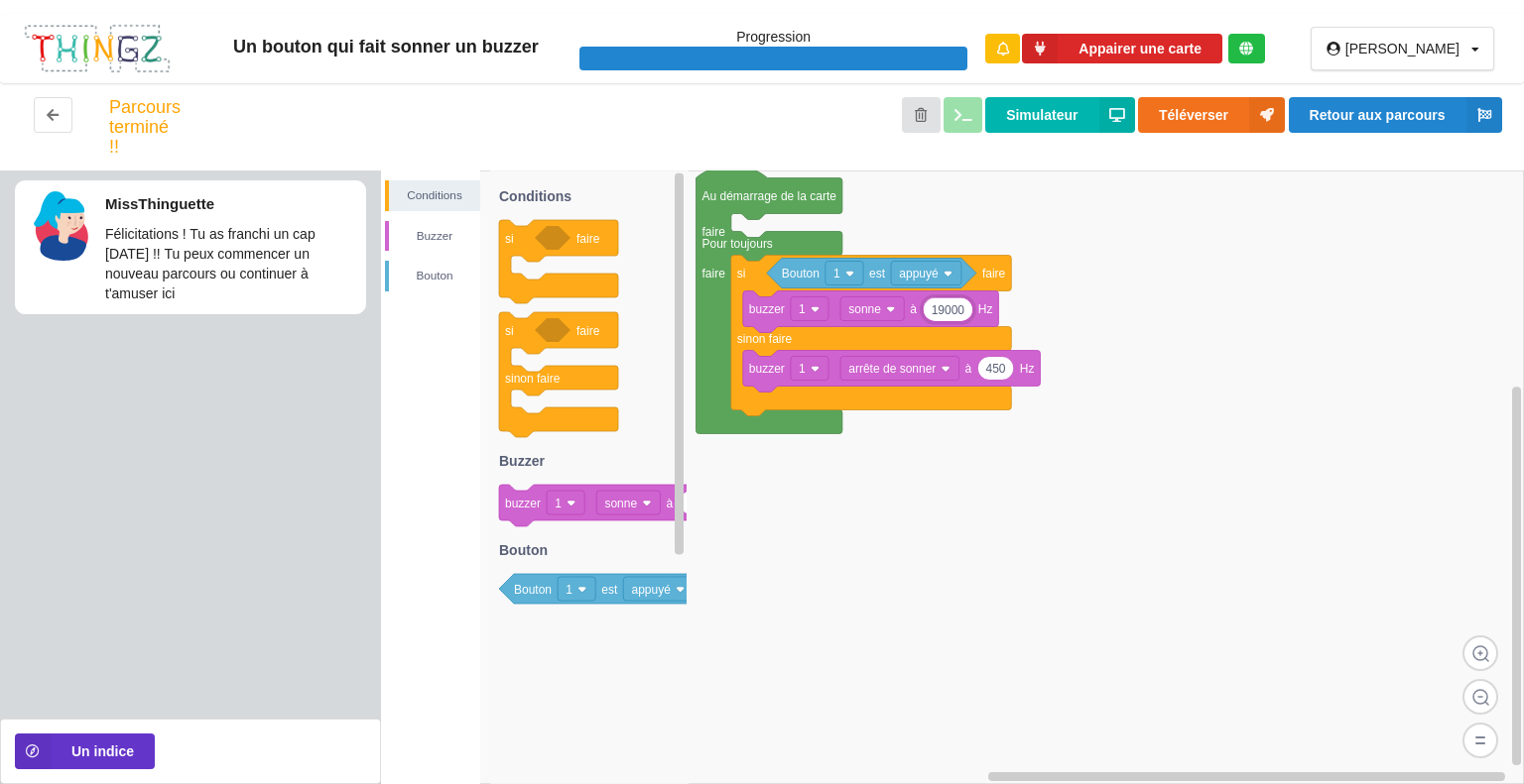
click at [136, 36] on img at bounding box center [97, 49] width 149 height 53
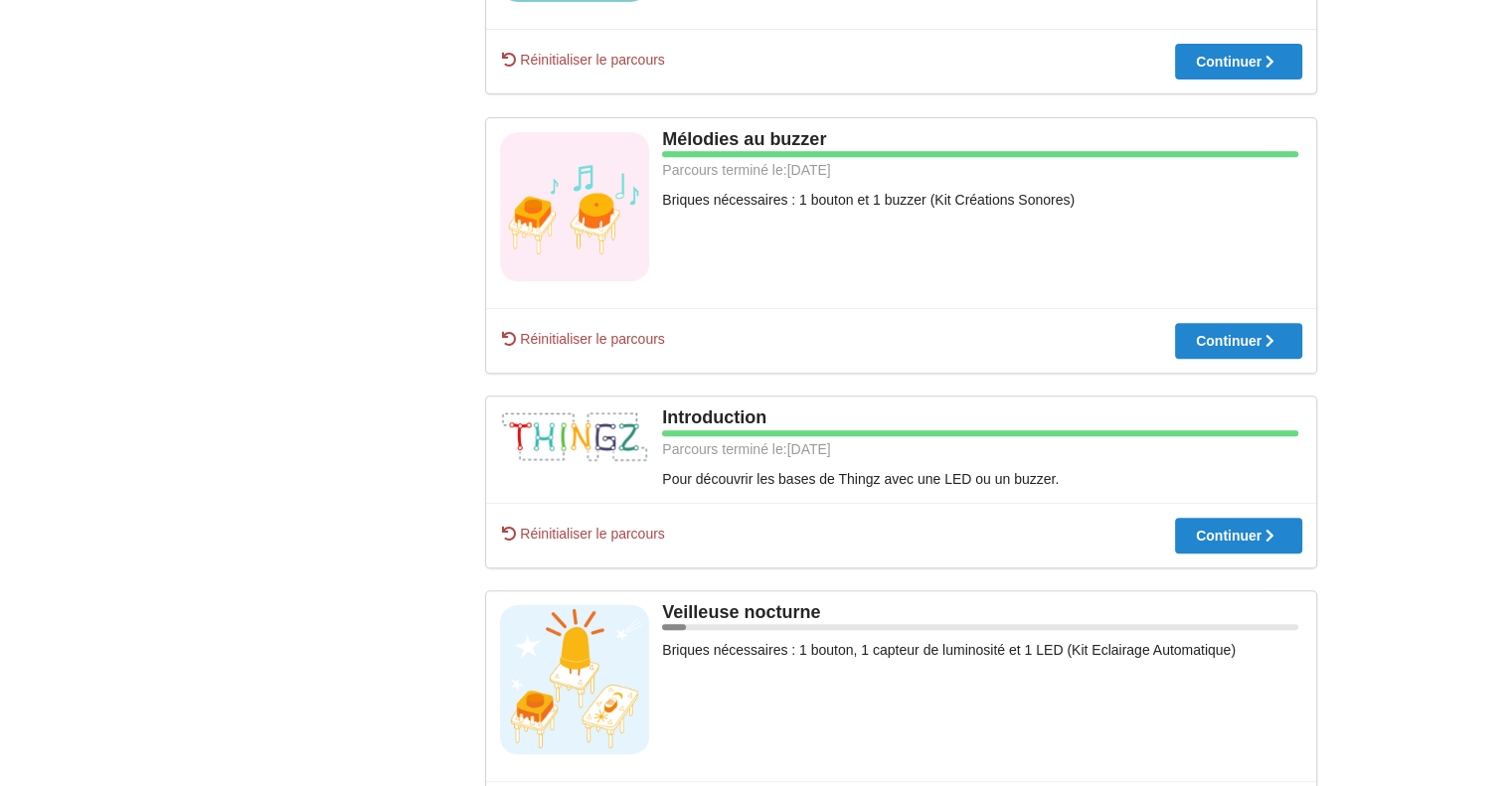
scroll to position [843, 0]
